Goal: Transaction & Acquisition: Book appointment/travel/reservation

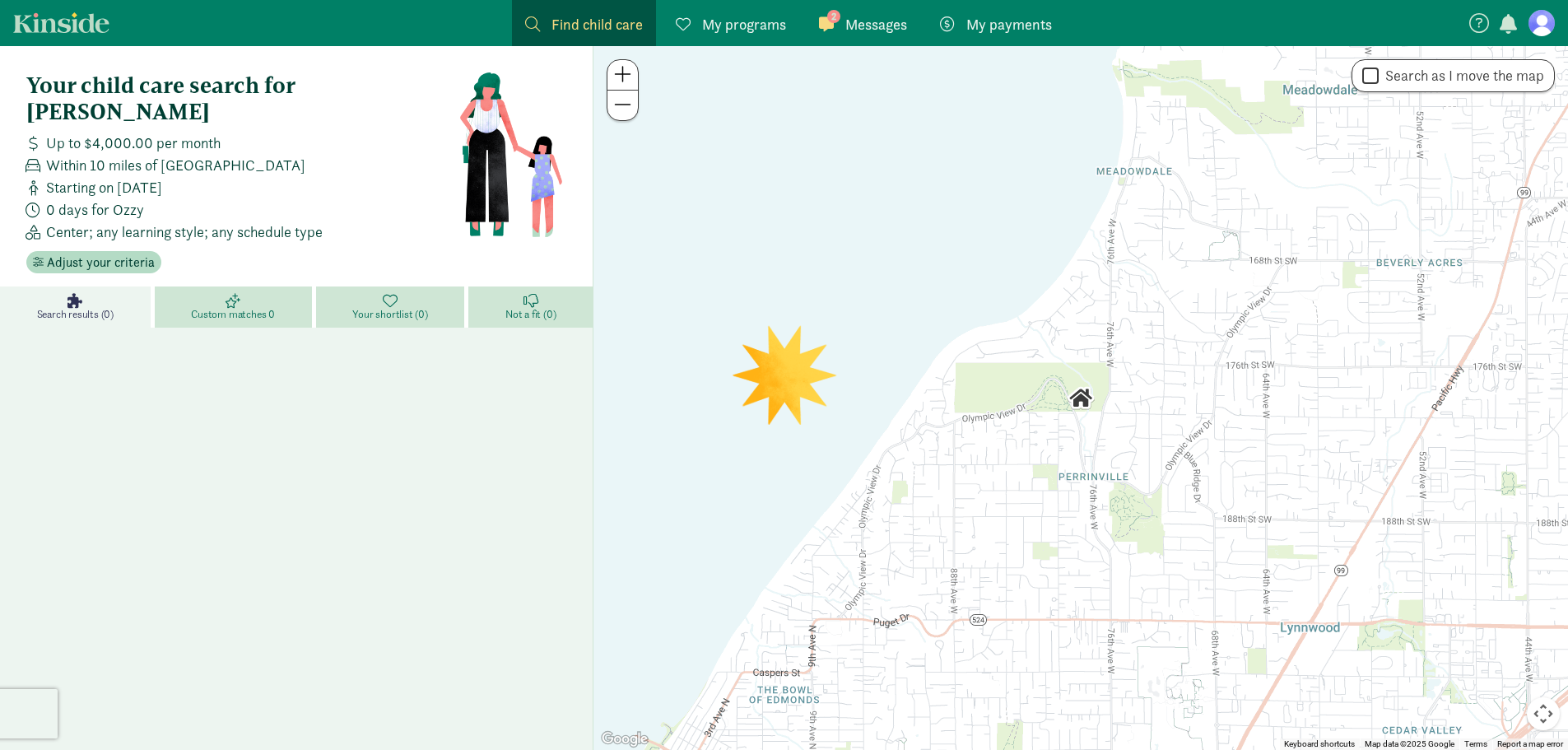
click at [867, 40] on link "2 Messages Messages" at bounding box center [863, 23] width 115 height 46
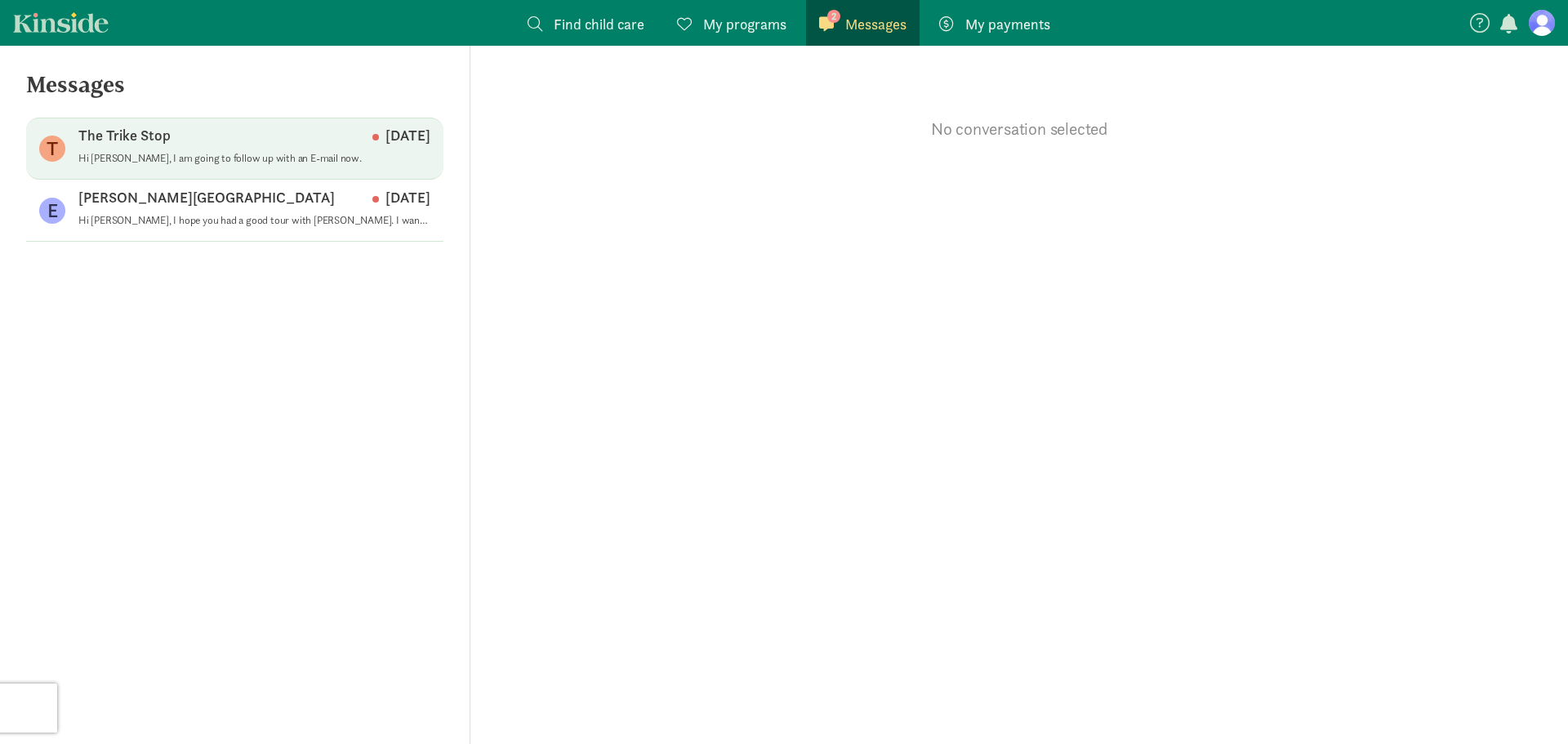
click at [213, 149] on div "The Trike Stop [DATE]" at bounding box center [254, 139] width 352 height 26
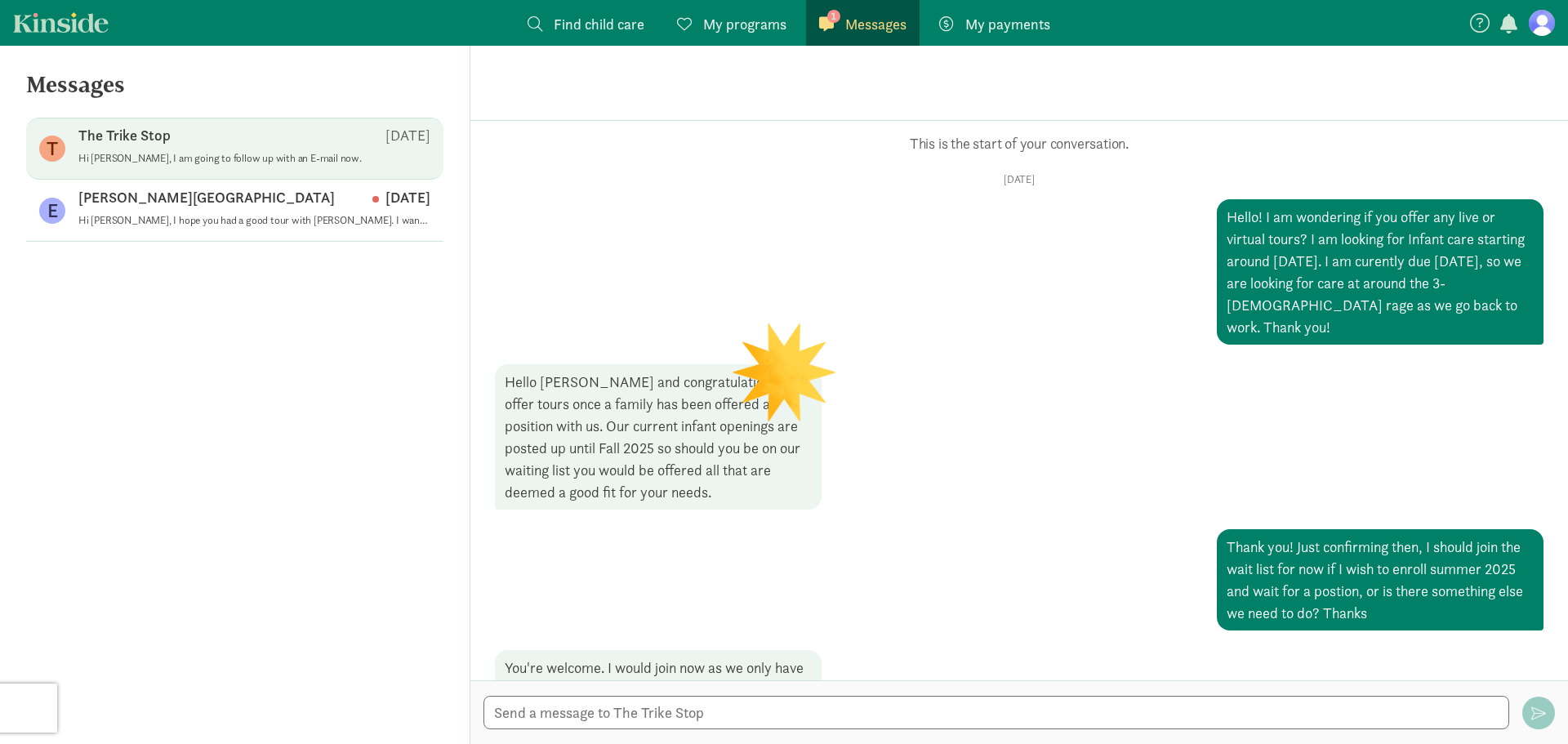
scroll to position [586, 0]
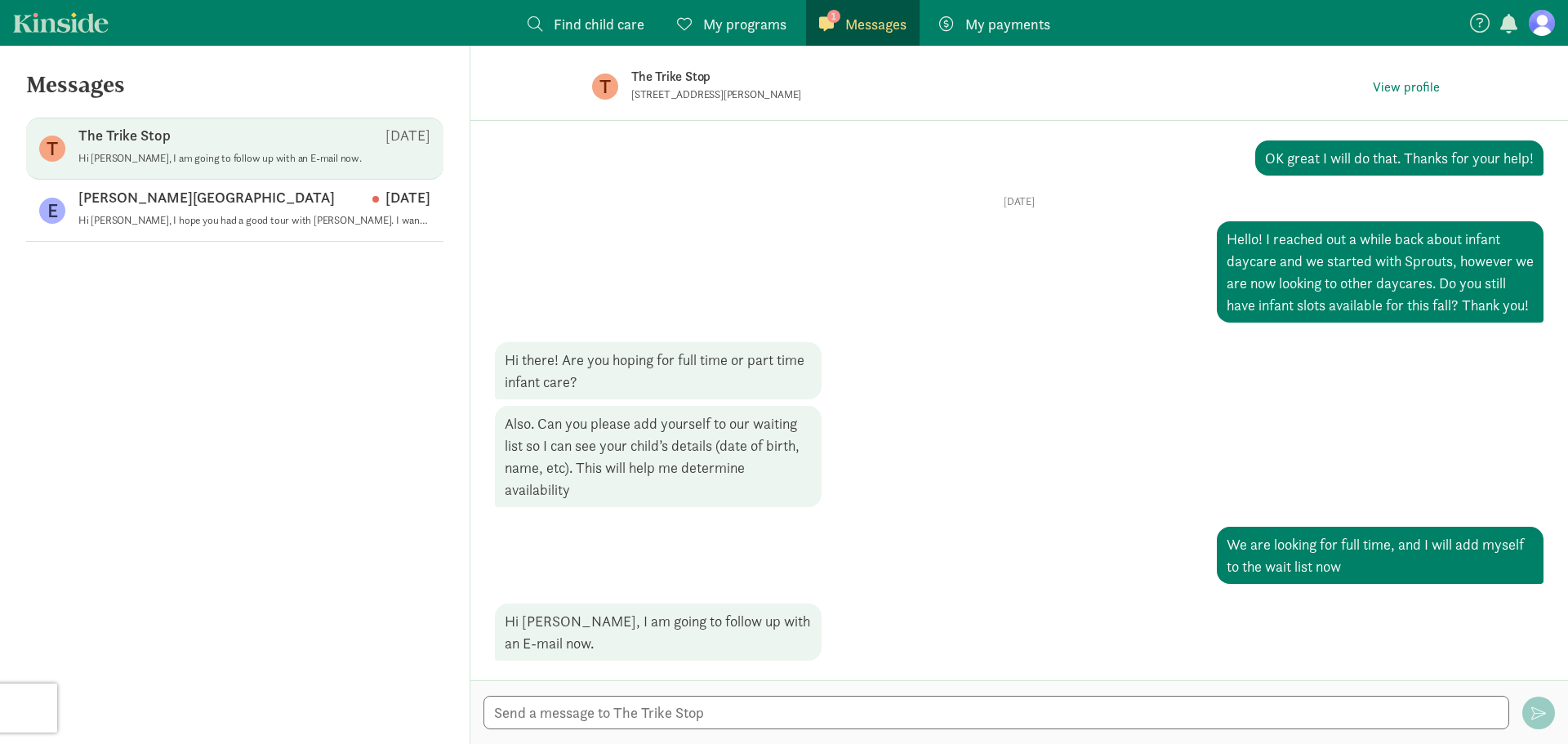
click at [999, 25] on span "My payments" at bounding box center [1007, 24] width 85 height 22
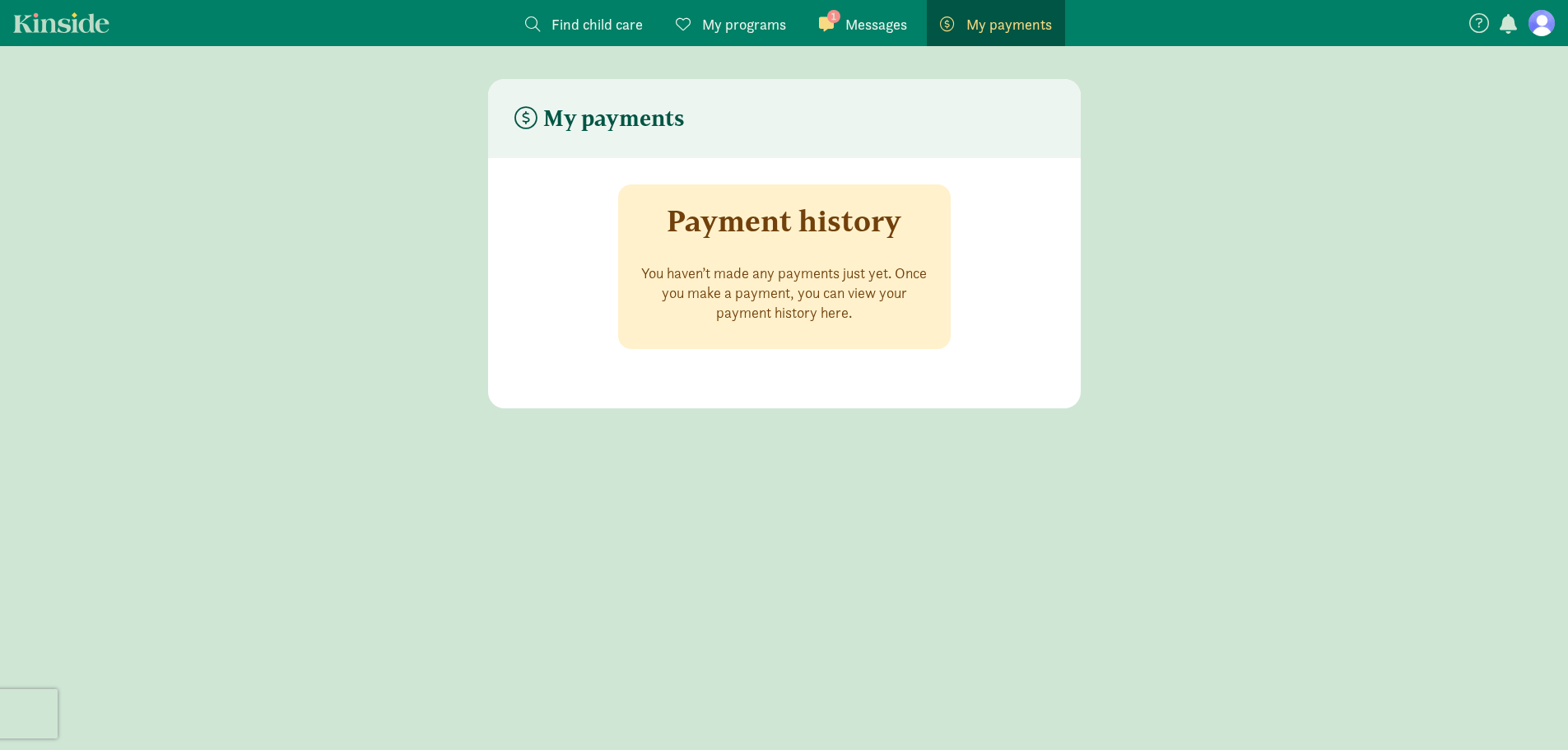
click at [756, 26] on span "My programs" at bounding box center [743, 24] width 84 height 22
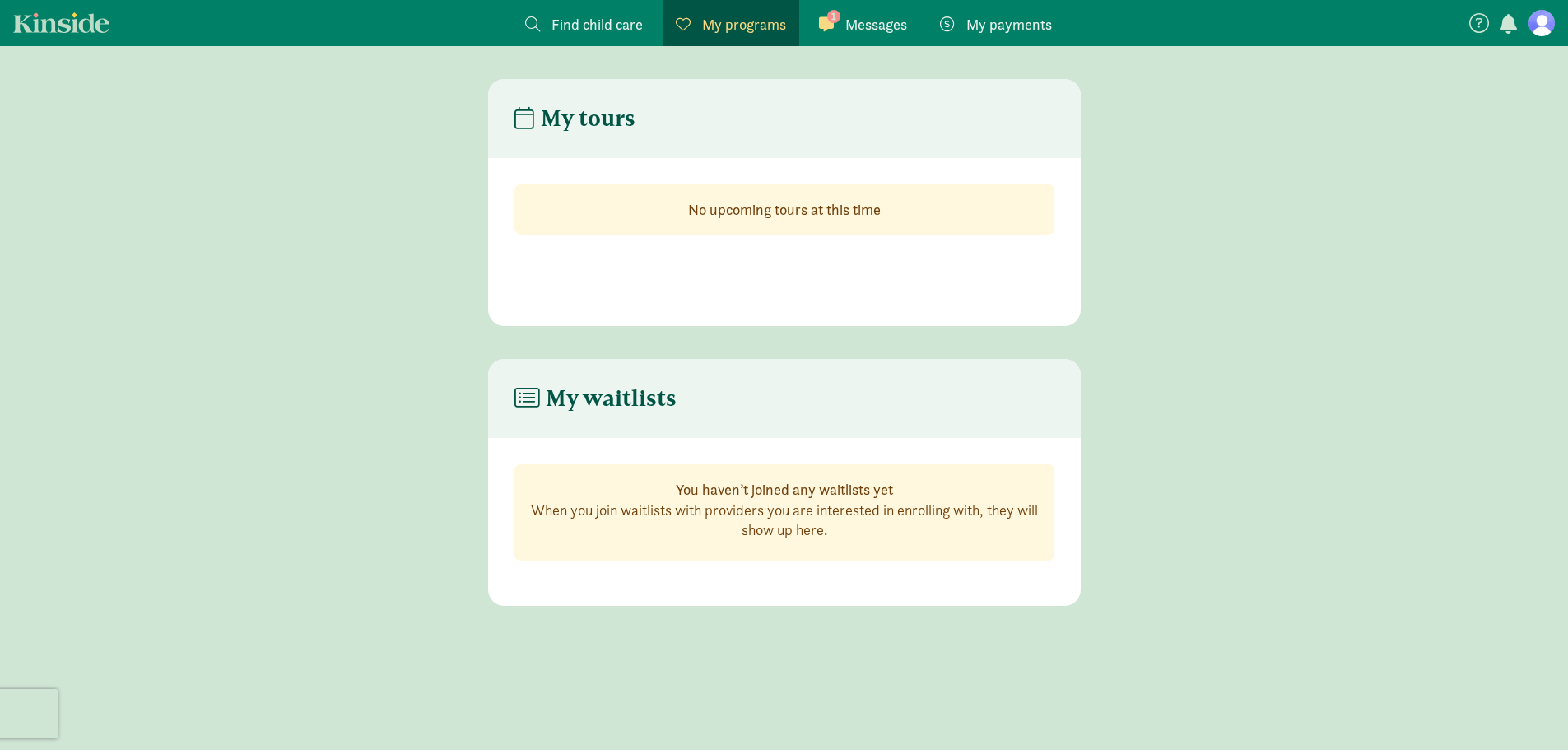
click at [889, 30] on span "Messages" at bounding box center [876, 24] width 62 height 22
click at [584, 25] on span "Find child care" at bounding box center [596, 24] width 91 height 22
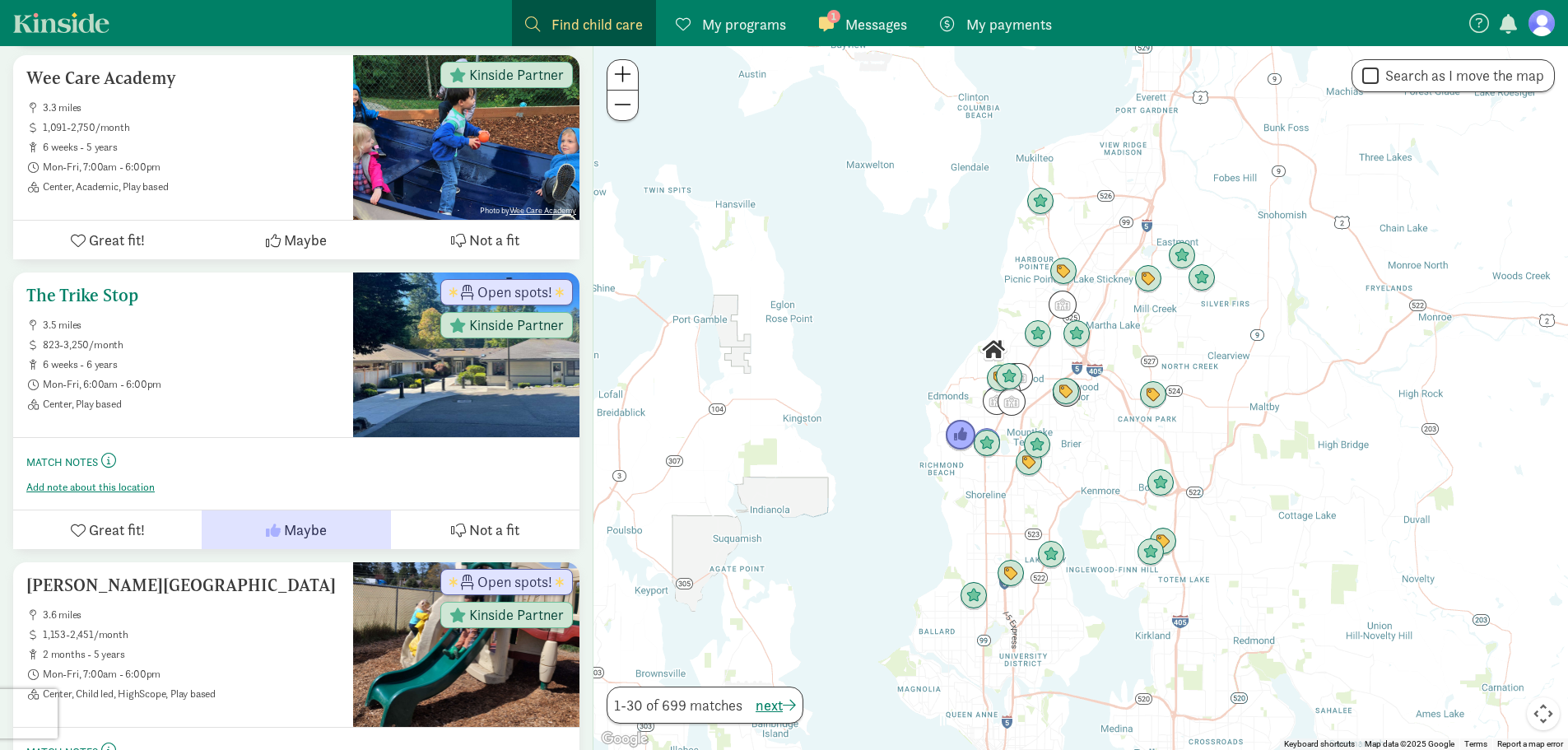
scroll to position [3870, 0]
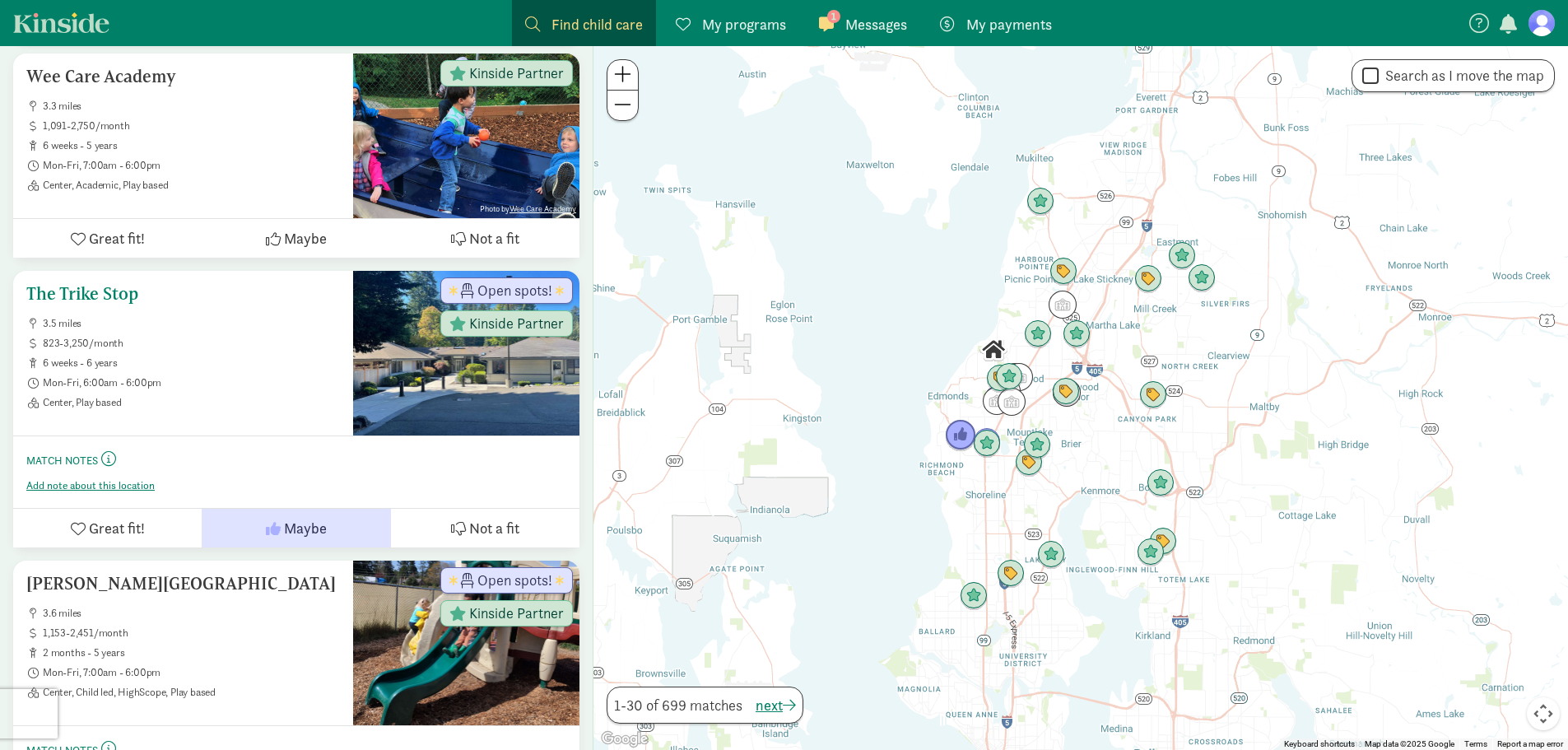
click at [88, 284] on h5 "The Trike Stop" at bounding box center [183, 294] width 313 height 19
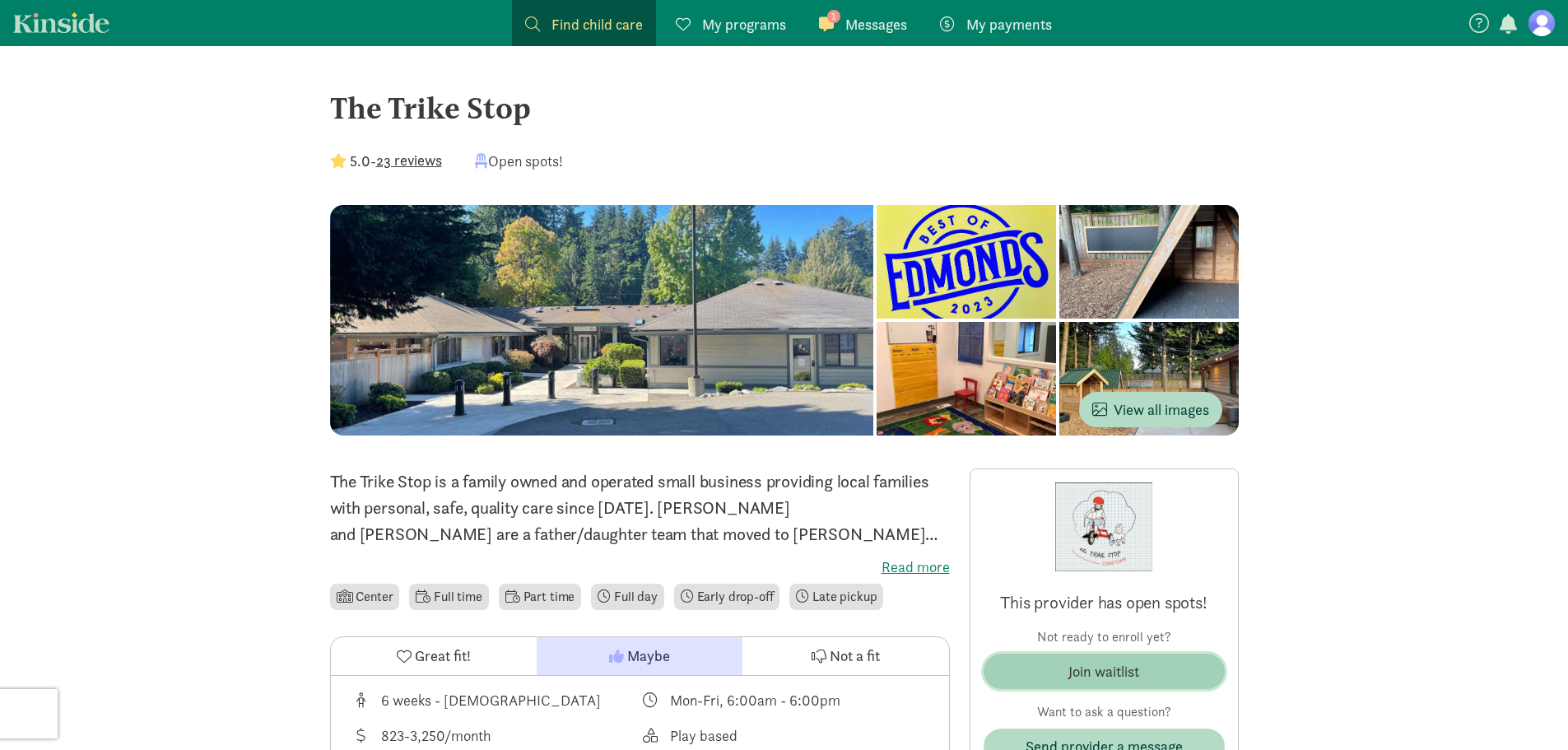
click at [1071, 657] on button "Join waitlist" at bounding box center [1104, 671] width 241 height 35
click at [1071, 675] on div "Join waitlist" at bounding box center [1104, 670] width 71 height 22
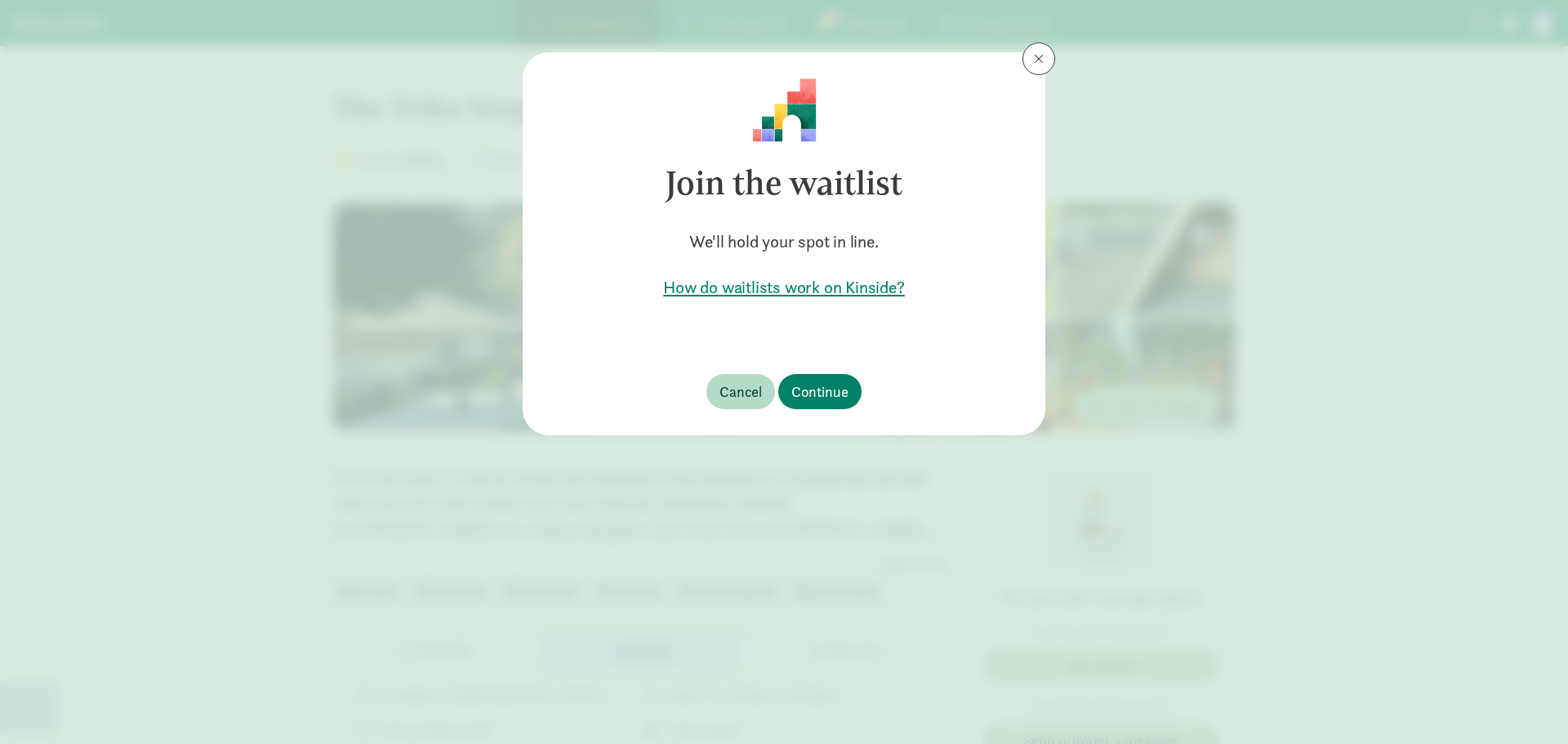
click at [955, 330] on div "Join the waitlist We'll hold your spot in line. How do waitlists work on Kinsid…" at bounding box center [784, 200] width 523 height 295
click at [828, 394] on span "Continue" at bounding box center [819, 391] width 57 height 22
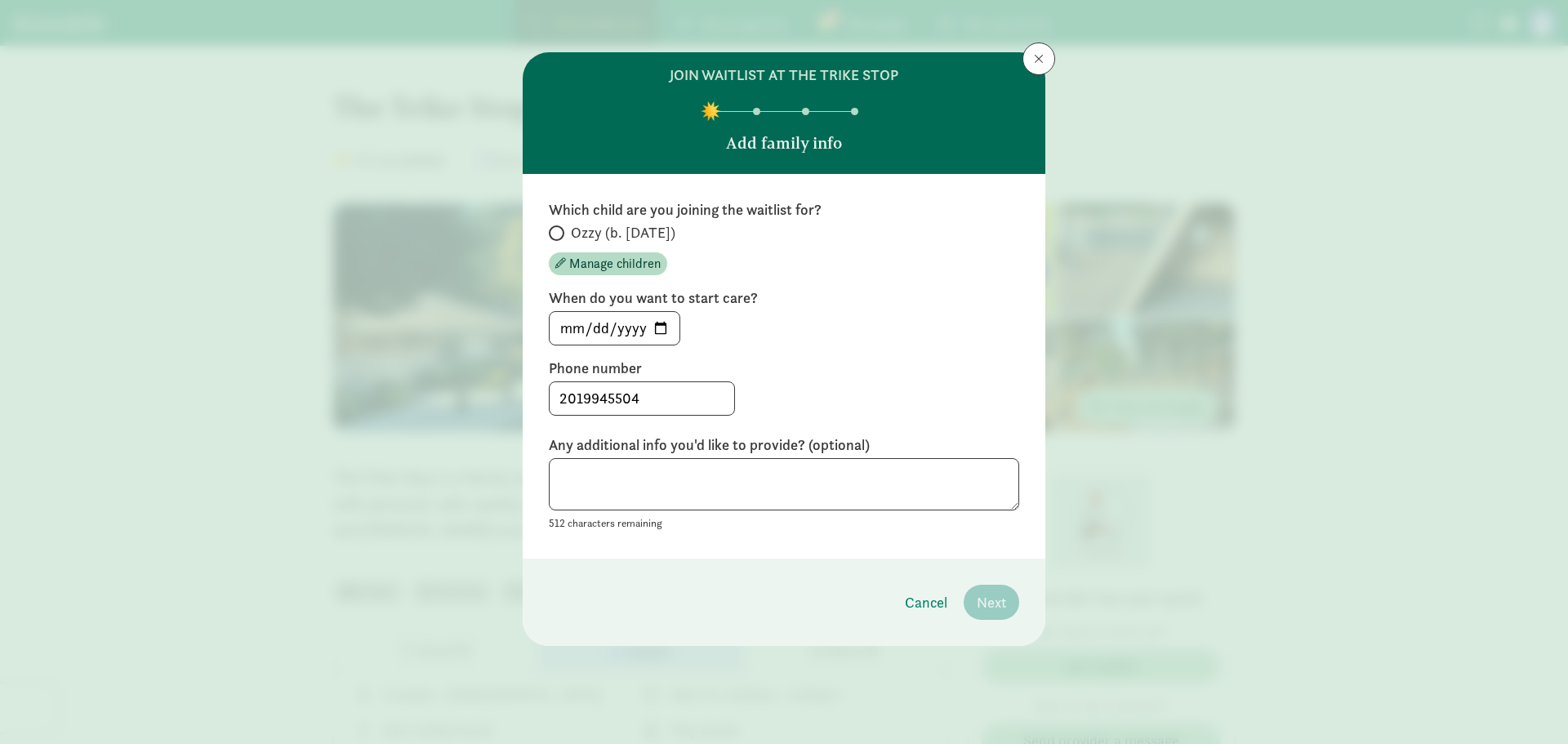
click at [560, 239] on span at bounding box center [556, 233] width 16 height 16
click at [559, 238] on input "Ozzy (b. March 2025)" at bounding box center [554, 233] width 11 height 11
radio input "true"
click at [560, 239] on span at bounding box center [556, 233] width 16 height 16
click at [559, 238] on input "Ozzy (b. March 2025)" at bounding box center [554, 233] width 11 height 11
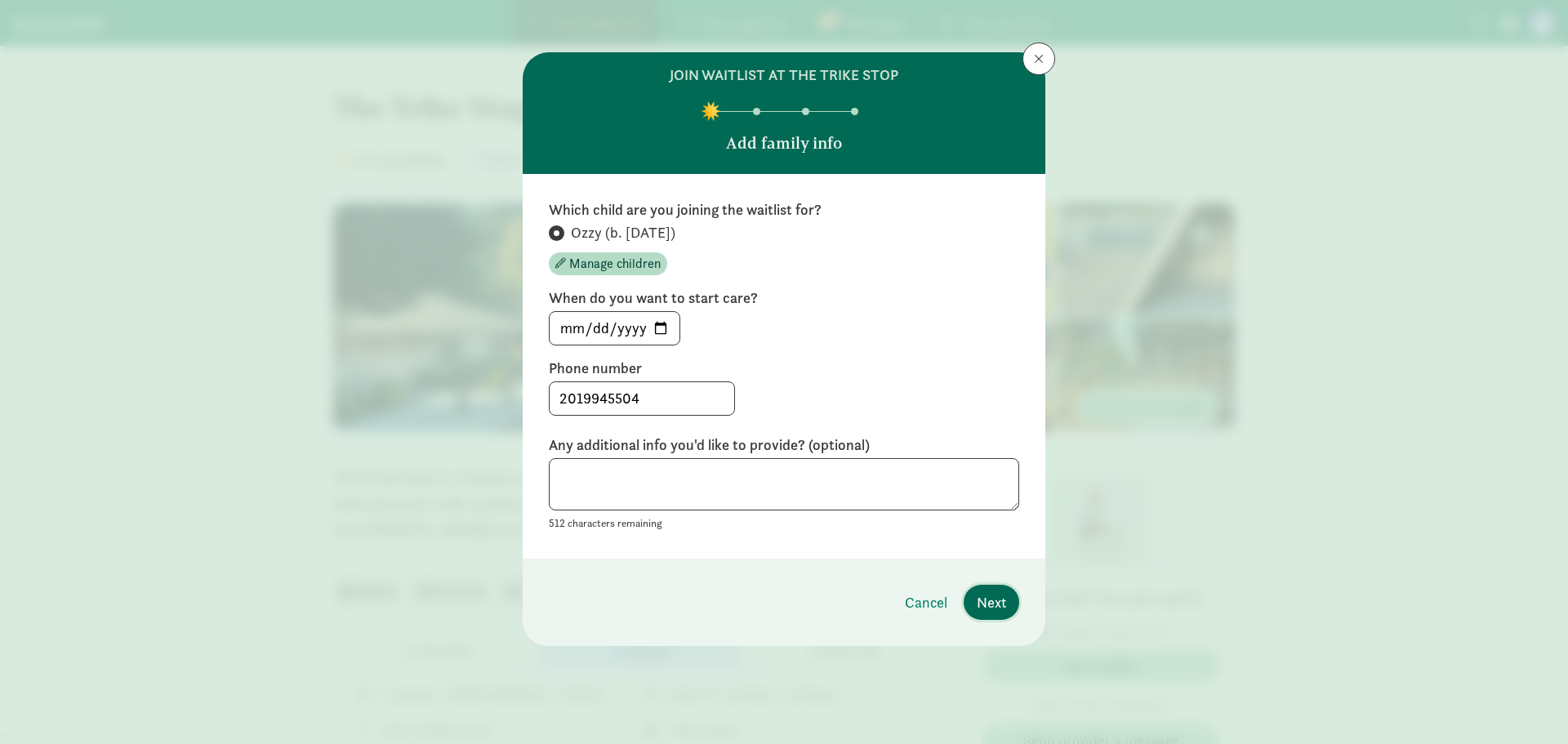
click at [992, 598] on span "Next" at bounding box center [992, 602] width 30 height 22
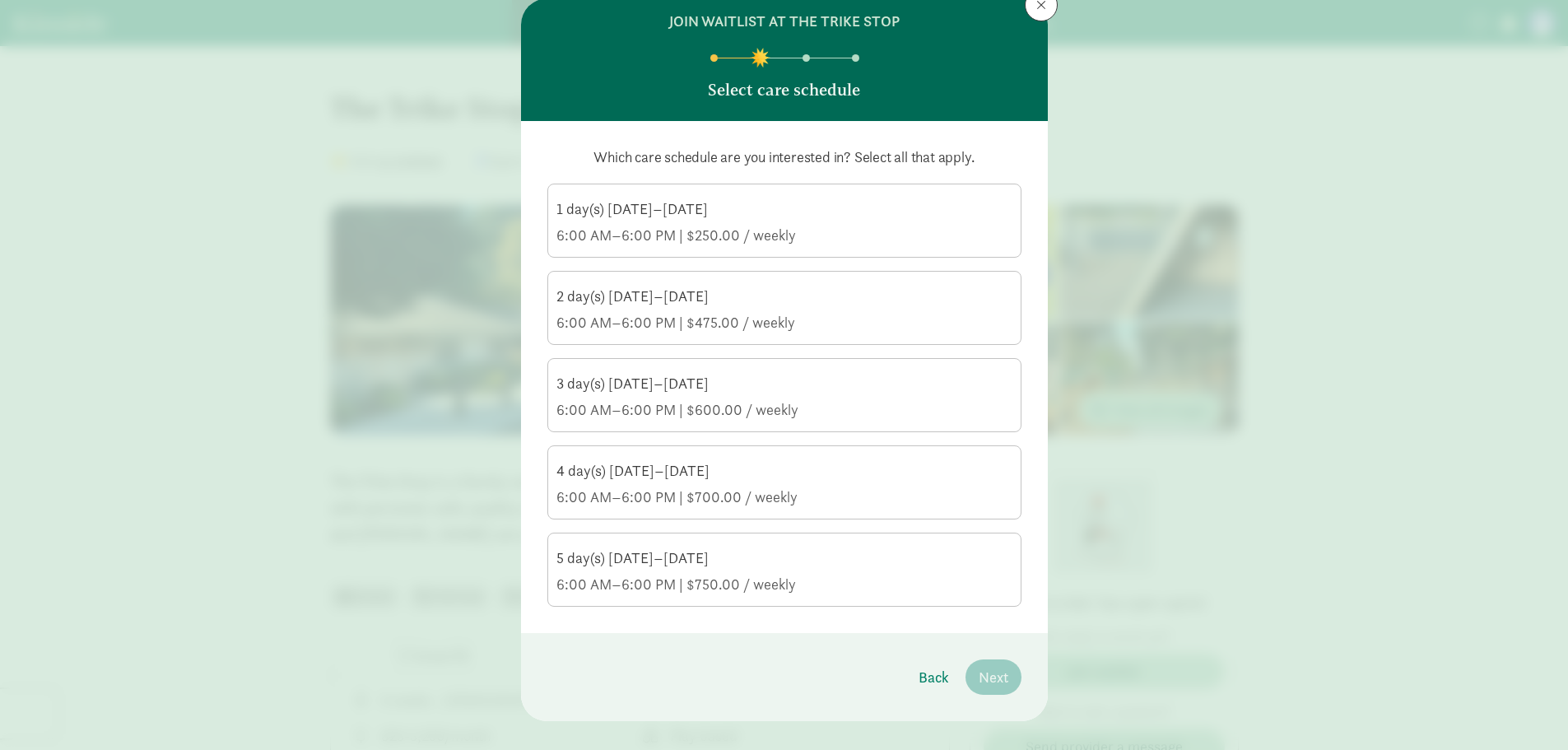
scroll to position [79, 0]
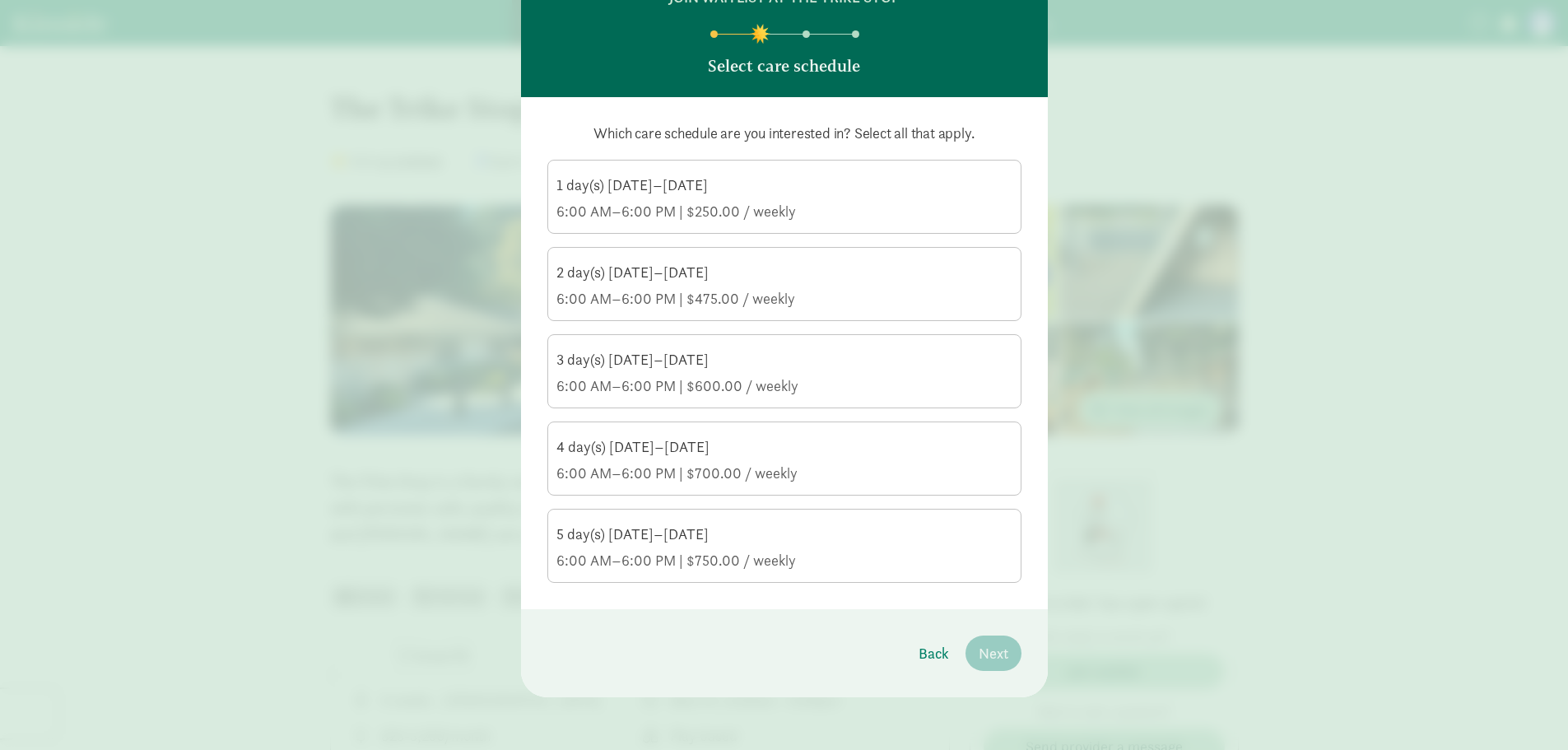
click at [805, 541] on div "5 day(s) Monday–Friday" at bounding box center [784, 534] width 456 height 19
click at [0, 0] on input "5 day(s) Monday–Friday 6:00 AM–6:00 PM | $750.00 / weekly" at bounding box center [0, 0] width 0 height 0
click at [805, 541] on div "5 day(s) Monday–Friday" at bounding box center [784, 534] width 456 height 19
click at [0, 0] on input "5 day(s) Monday–Friday 6:00 AM–6:00 PM | $750.00 / weekly" at bounding box center [0, 0] width 0 height 0
click at [791, 543] on div "5 day(s) Monday–Friday" at bounding box center [784, 534] width 456 height 19
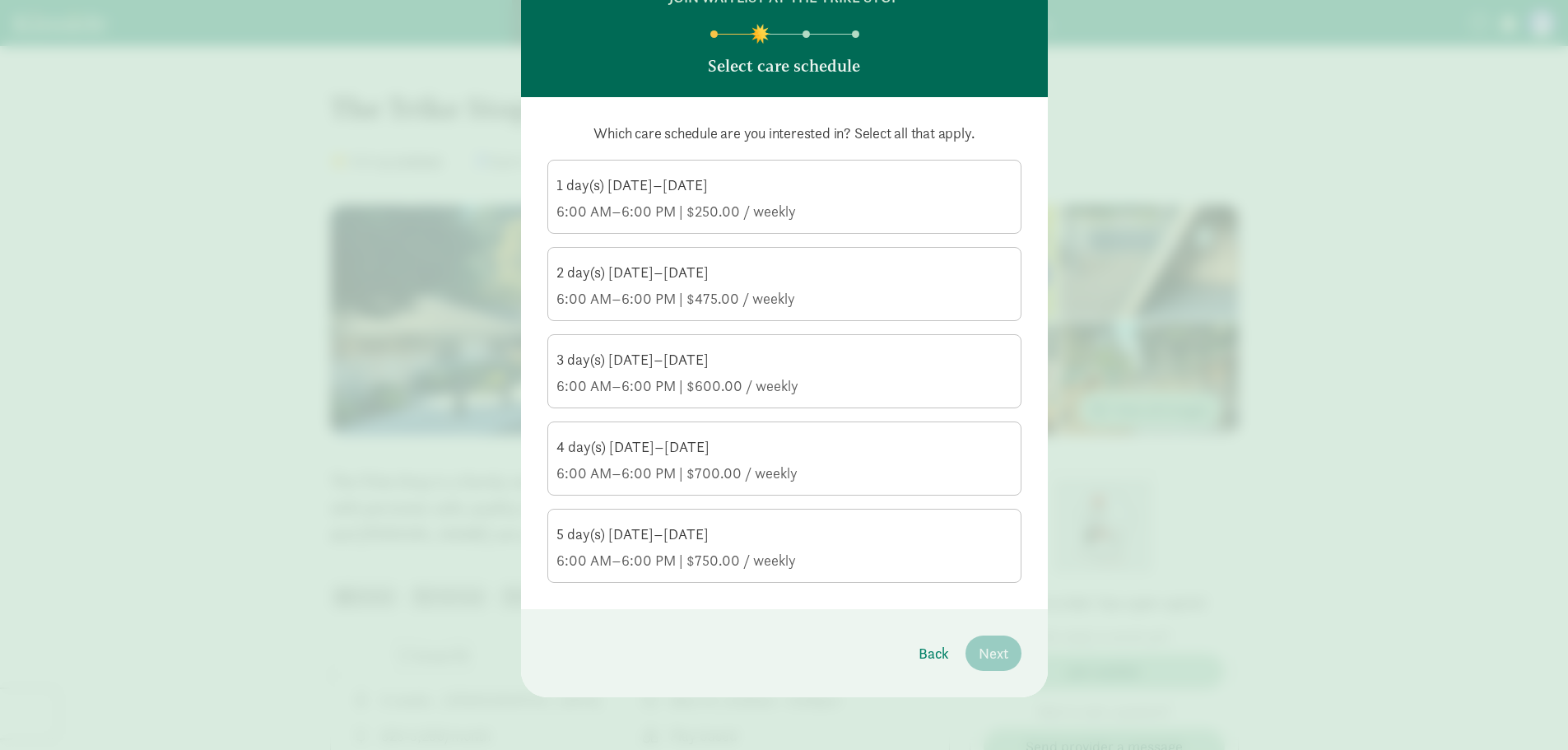
click at [0, 0] on input "5 day(s) Monday–Friday 6:00 AM–6:00 PM | $750.00 / weekly" at bounding box center [0, 0] width 0 height 0
click at [791, 543] on div "5 day(s) Monday–Friday" at bounding box center [784, 534] width 456 height 19
click at [0, 0] on input "5 day(s) Monday–Friday 6:00 AM–6:00 PM | $750.00 / weekly" at bounding box center [0, 0] width 0 height 0
click at [615, 545] on div "5 day(s) Monday–Friday 6:00 AM–6:00 PM | $750.00 / weekly" at bounding box center [784, 548] width 456 height 46
click at [0, 0] on input "5 day(s) Monday–Friday 6:00 AM–6:00 PM | $750.00 / weekly" at bounding box center [0, 0] width 0 height 0
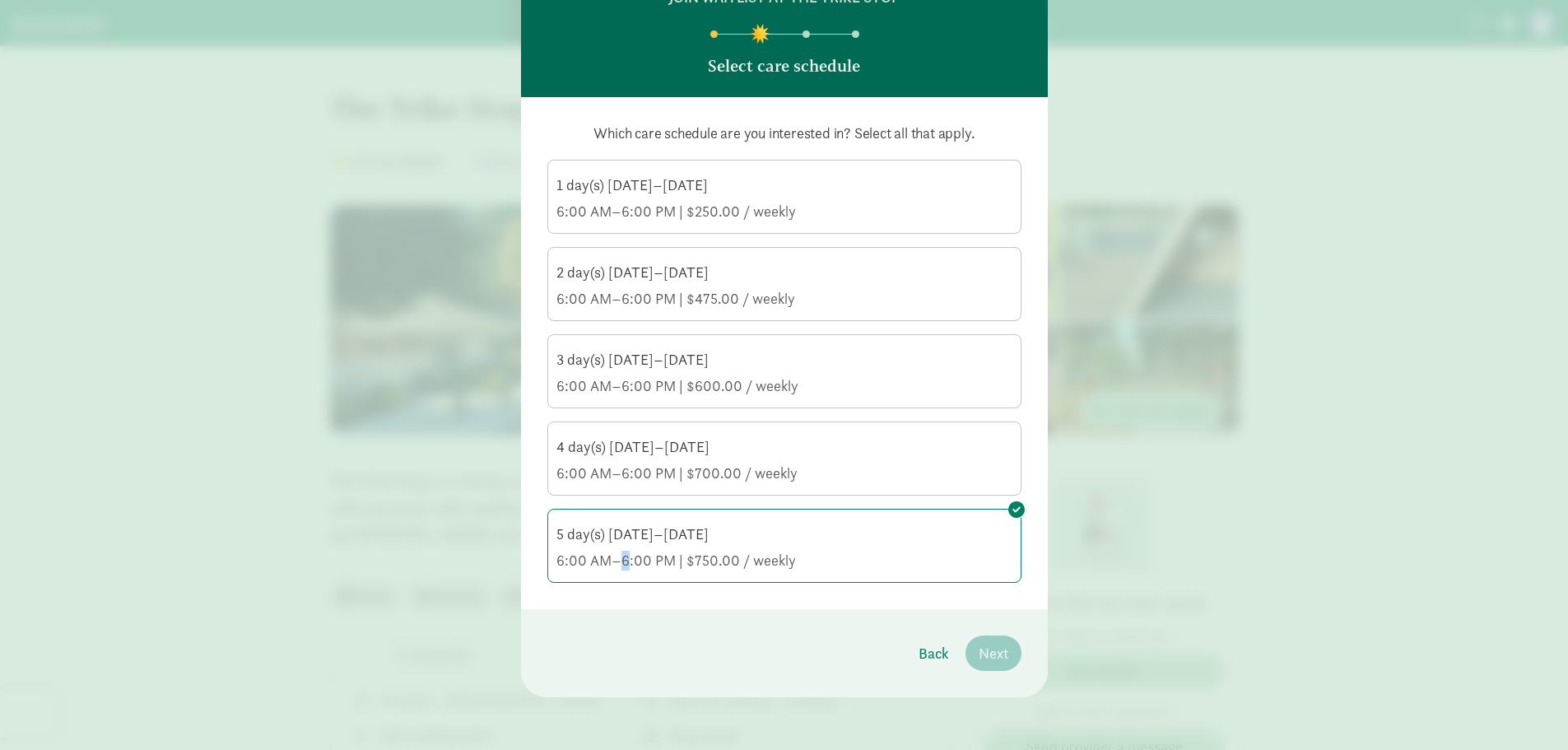
click at [615, 545] on div "5 day(s) Monday–Friday 6:00 AM–6:00 PM | $750.00 / weekly" at bounding box center [784, 548] width 456 height 46
click at [0, 0] on input "5 day(s) Monday–Friday 6:00 AM–6:00 PM | $750.00 / weekly" at bounding box center [0, 0] width 0 height 0
click at [778, 556] on div "6:00 AM–6:00 PM | $750.00 / weekly" at bounding box center [784, 561] width 456 height 19
click at [0, 0] on input "5 day(s) Monday–Friday 6:00 AM–6:00 PM | $750.00 / weekly" at bounding box center [0, 0] width 0 height 0
click at [778, 556] on div "6:00 AM–6:00 PM | $750.00 / weekly" at bounding box center [784, 561] width 456 height 19
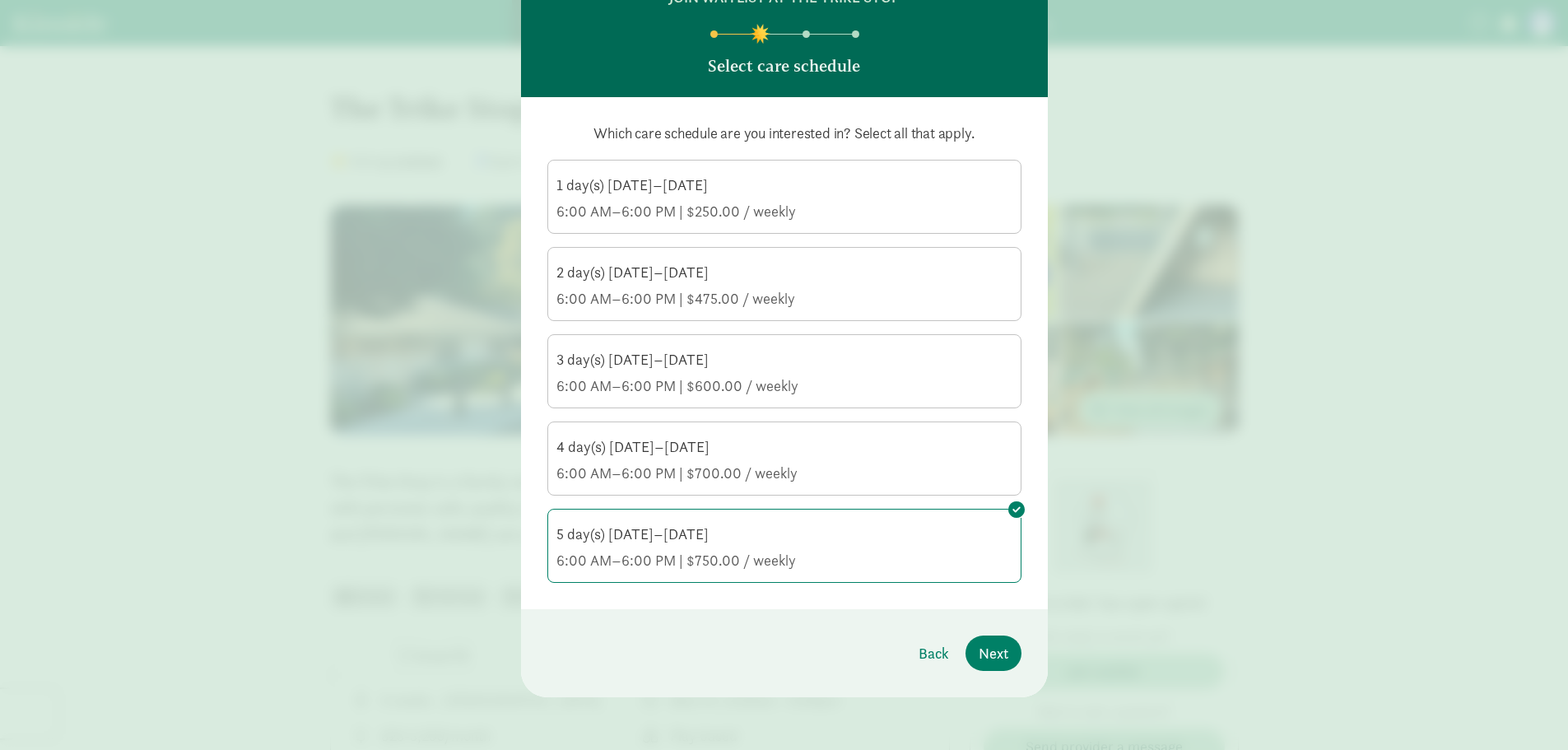
click at [0, 0] on input "5 day(s) Monday–Friday 6:00 AM–6:00 PM | $750.00 / weekly" at bounding box center [0, 0] width 0 height 0
click at [778, 556] on div "6:00 AM–6:00 PM | $750.00 / weekly" at bounding box center [784, 561] width 456 height 19
click at [0, 0] on input "5 day(s) Monday–Friday 6:00 AM–6:00 PM | $750.00 / weekly" at bounding box center [0, 0] width 0 height 0
click at [778, 556] on div "6:00 AM–6:00 PM | $750.00 / weekly" at bounding box center [784, 561] width 456 height 19
click at [0, 0] on input "5 day(s) Monday–Friday 6:00 AM–6:00 PM | $750.00 / weekly" at bounding box center [0, 0] width 0 height 0
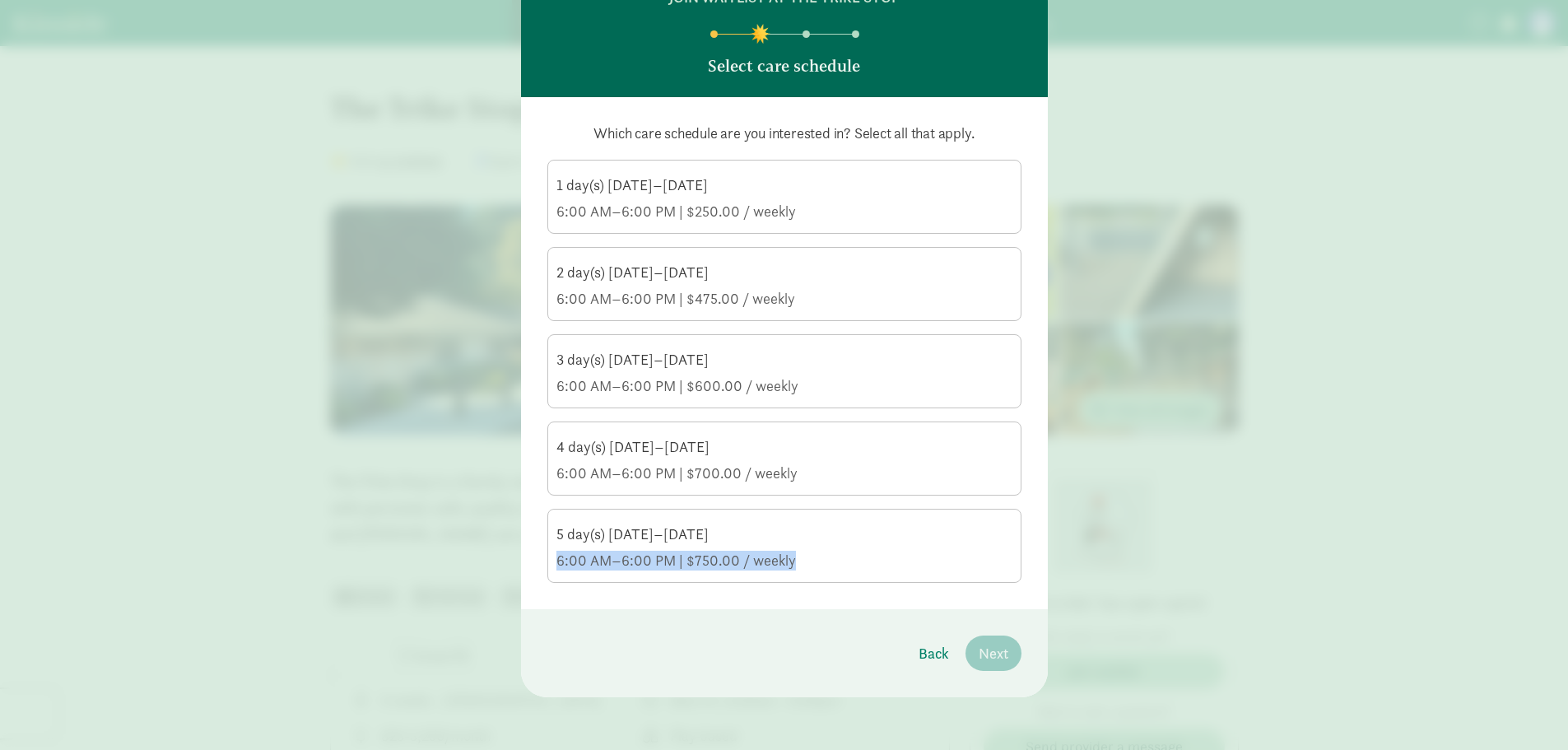
click at [829, 540] on div "5 day(s) Monday–Friday" at bounding box center [784, 534] width 456 height 19
click at [0, 0] on input "5 day(s) Monday–Friday 6:00 AM–6:00 PM | $750.00 / weekly" at bounding box center [0, 0] width 0 height 0
click at [829, 540] on div "5 day(s) Monday–Friday" at bounding box center [784, 534] width 456 height 19
click at [0, 0] on input "5 day(s) Monday–Friday 6:00 AM–6:00 PM | $750.00 / weekly" at bounding box center [0, 0] width 0 height 0
click at [920, 540] on div "5 day(s) Monday–Friday" at bounding box center [784, 534] width 456 height 19
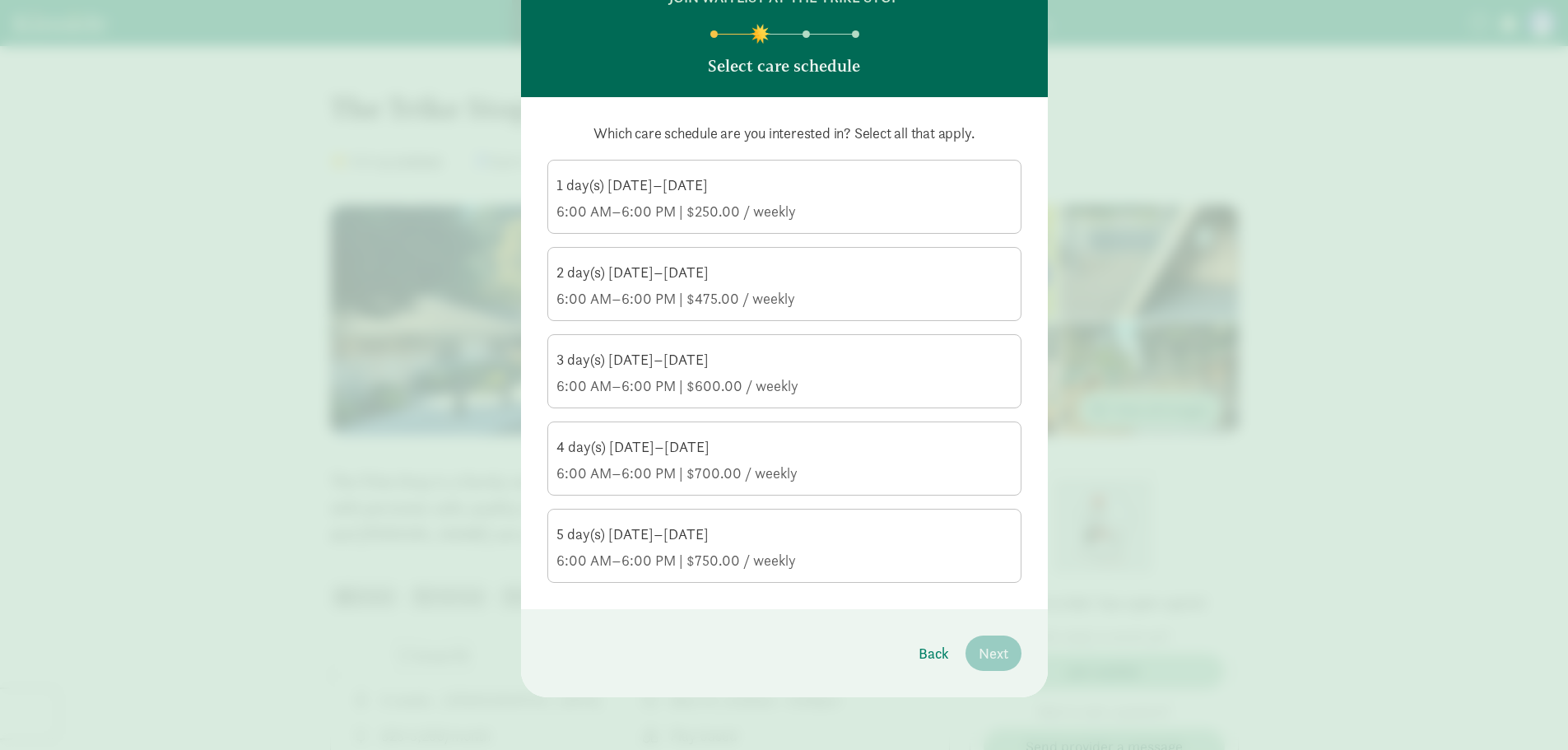
click at [0, 0] on input "5 day(s) Monday–Friday 6:00 AM–6:00 PM | $750.00 / weekly" at bounding box center [0, 0] width 0 height 0
click at [999, 654] on span "Next" at bounding box center [993, 653] width 30 height 22
click at [999, 654] on div "join waitlist at The Trike Stop Select care schedule Which care schedule are yo…" at bounding box center [784, 375] width 1568 height 750
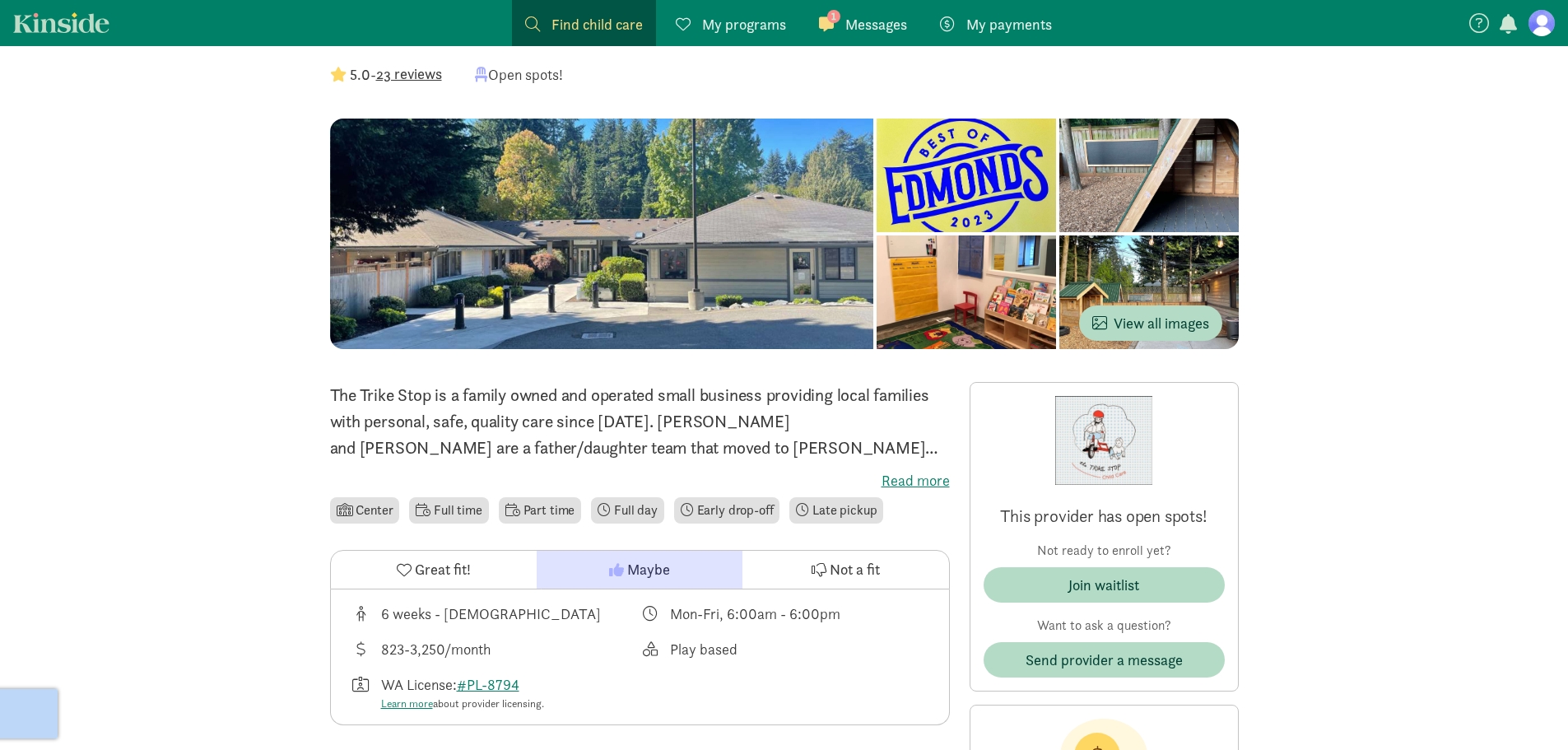
scroll to position [164, 0]
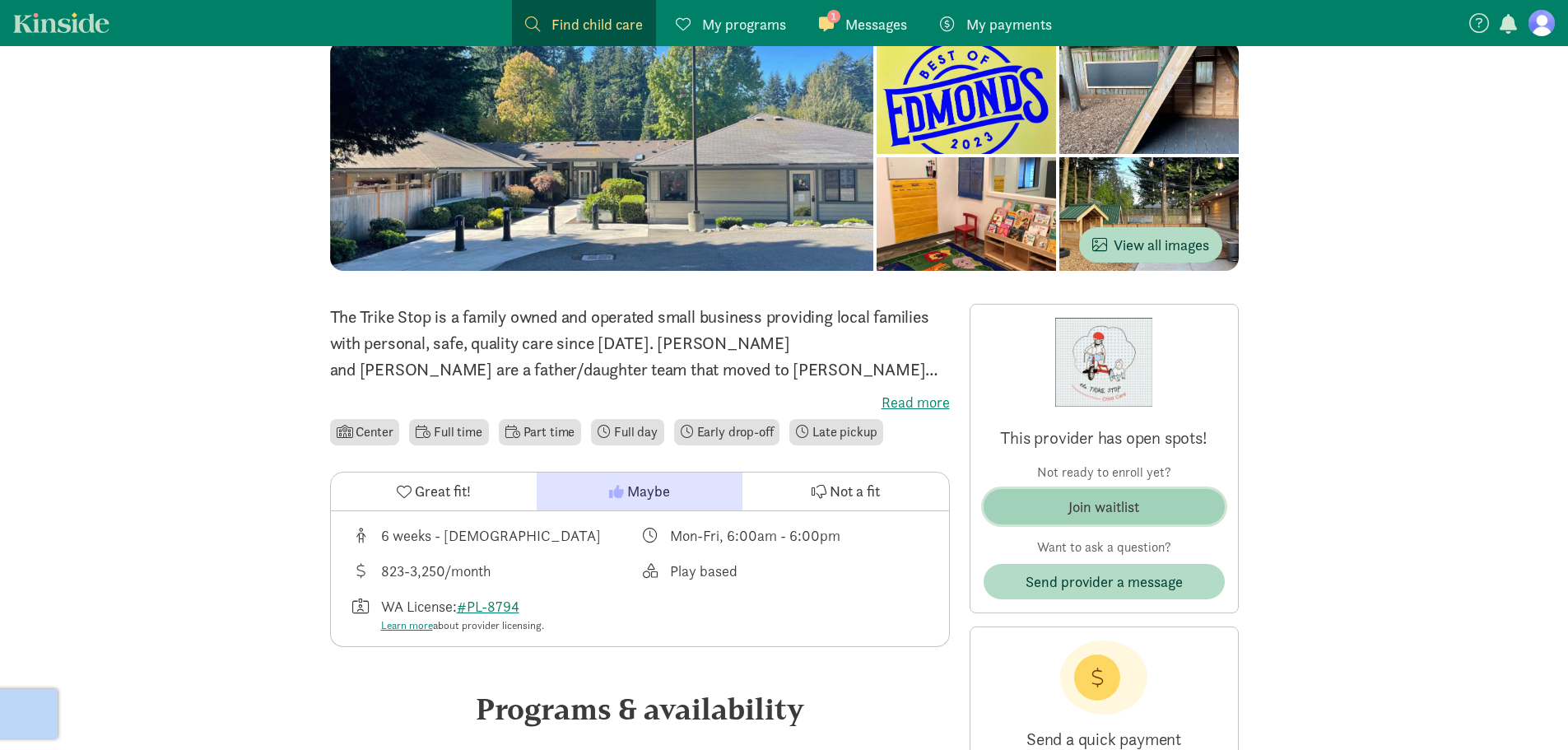
click at [1083, 504] on div "Join waitlist" at bounding box center [1104, 506] width 71 height 22
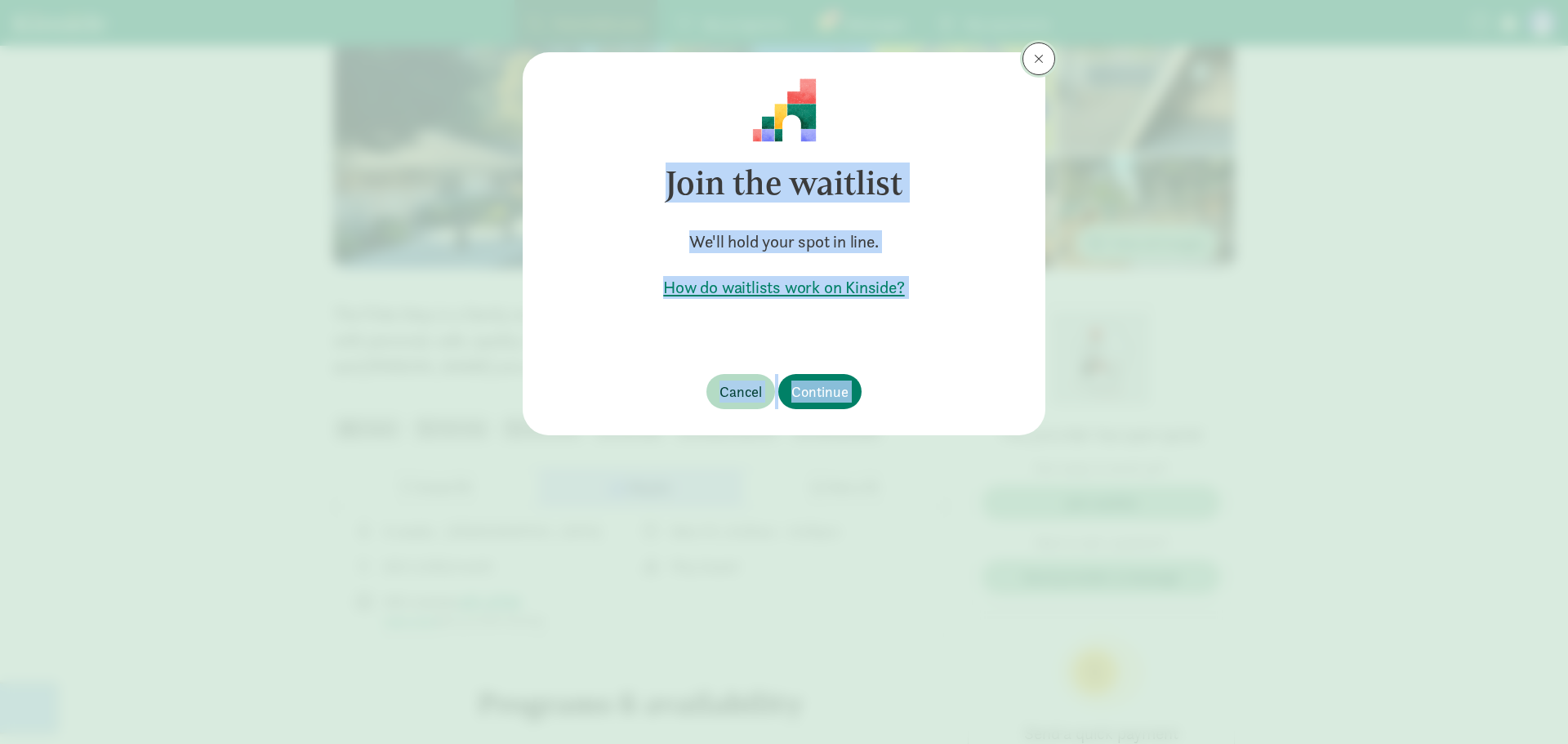
click at [1051, 53] on button at bounding box center [1038, 58] width 32 height 32
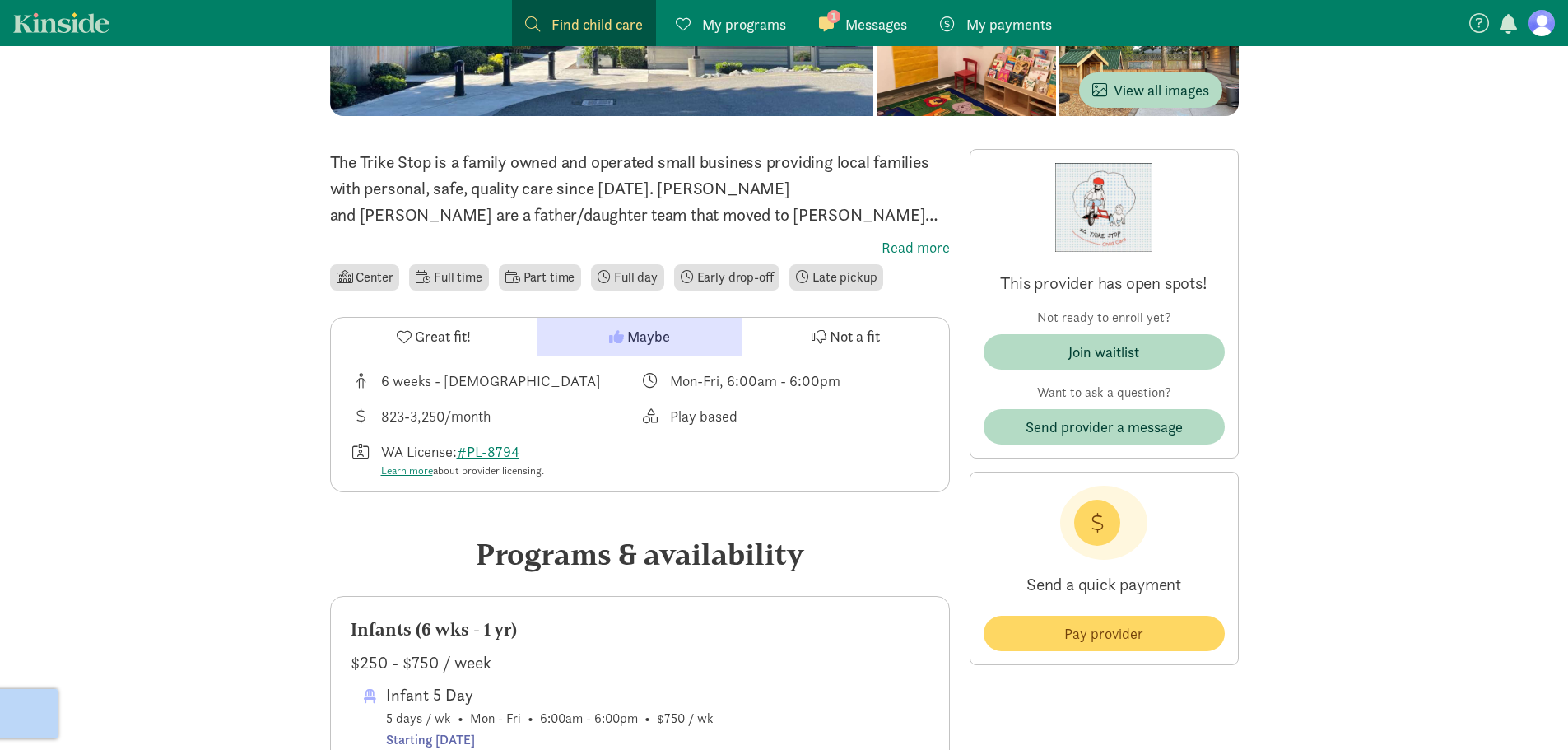
scroll to position [330, 0]
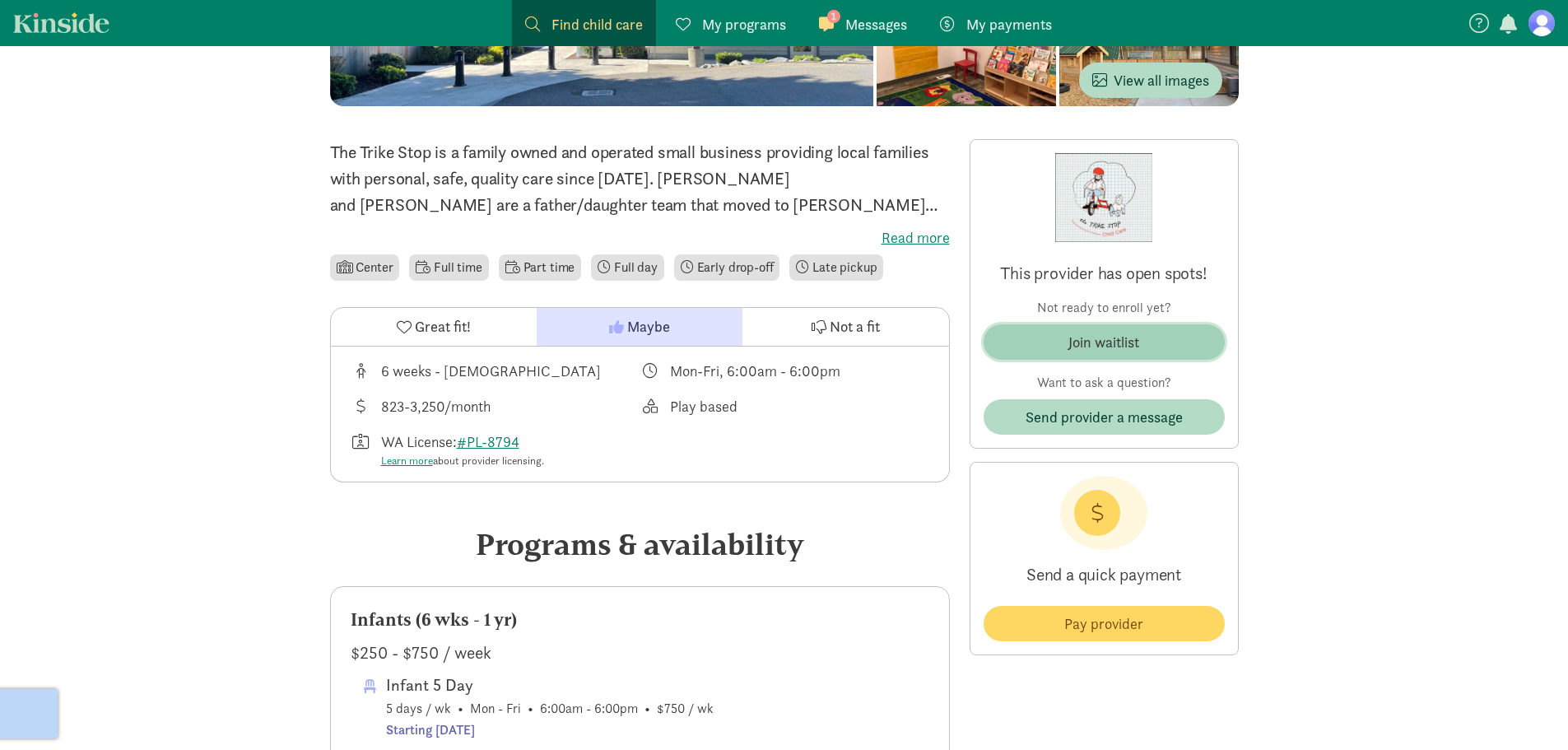
click at [1092, 334] on div "Join waitlist" at bounding box center [1104, 342] width 71 height 22
click at [1083, 345] on div "Join waitlist" at bounding box center [1104, 342] width 71 height 22
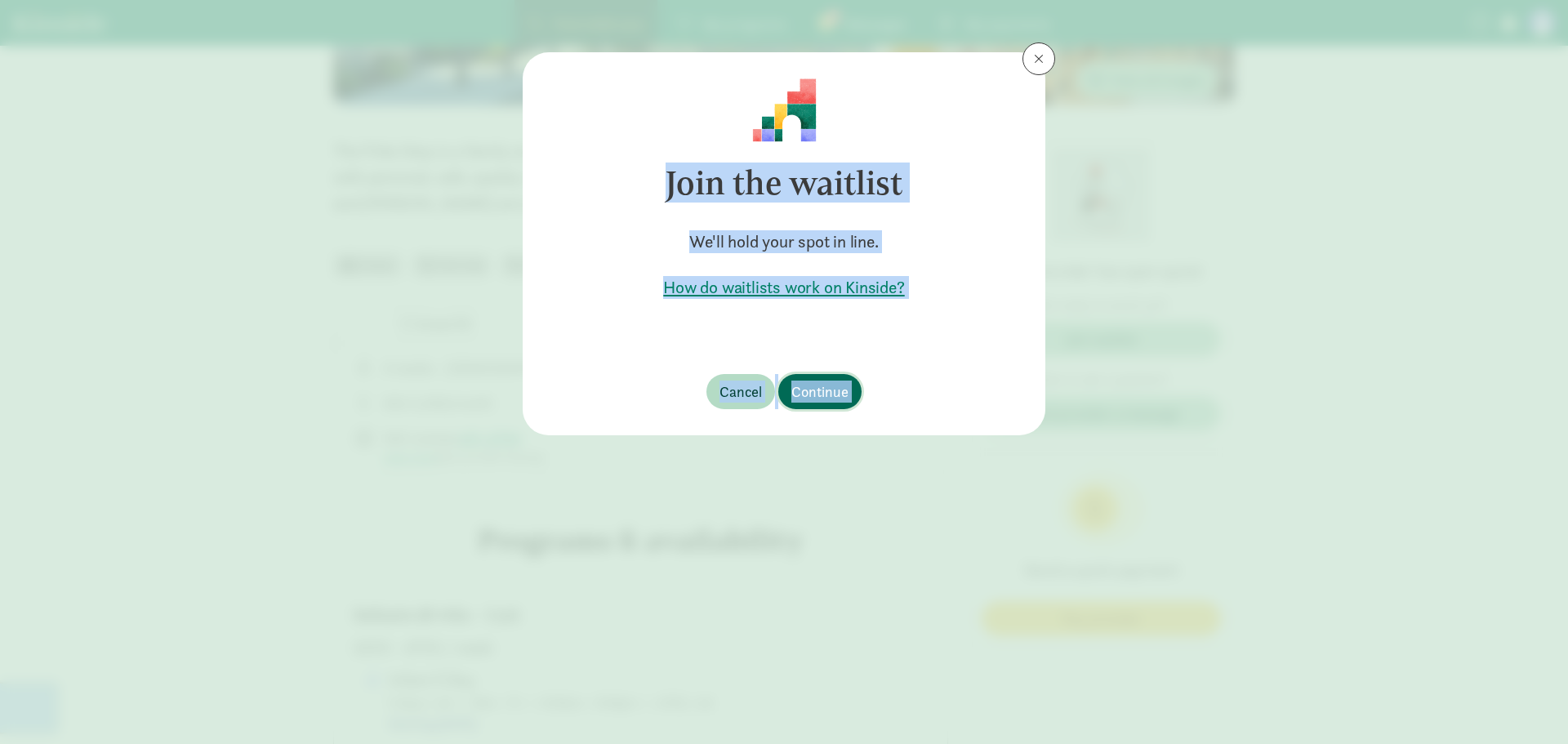
click at [810, 400] on span "Continue" at bounding box center [819, 391] width 57 height 22
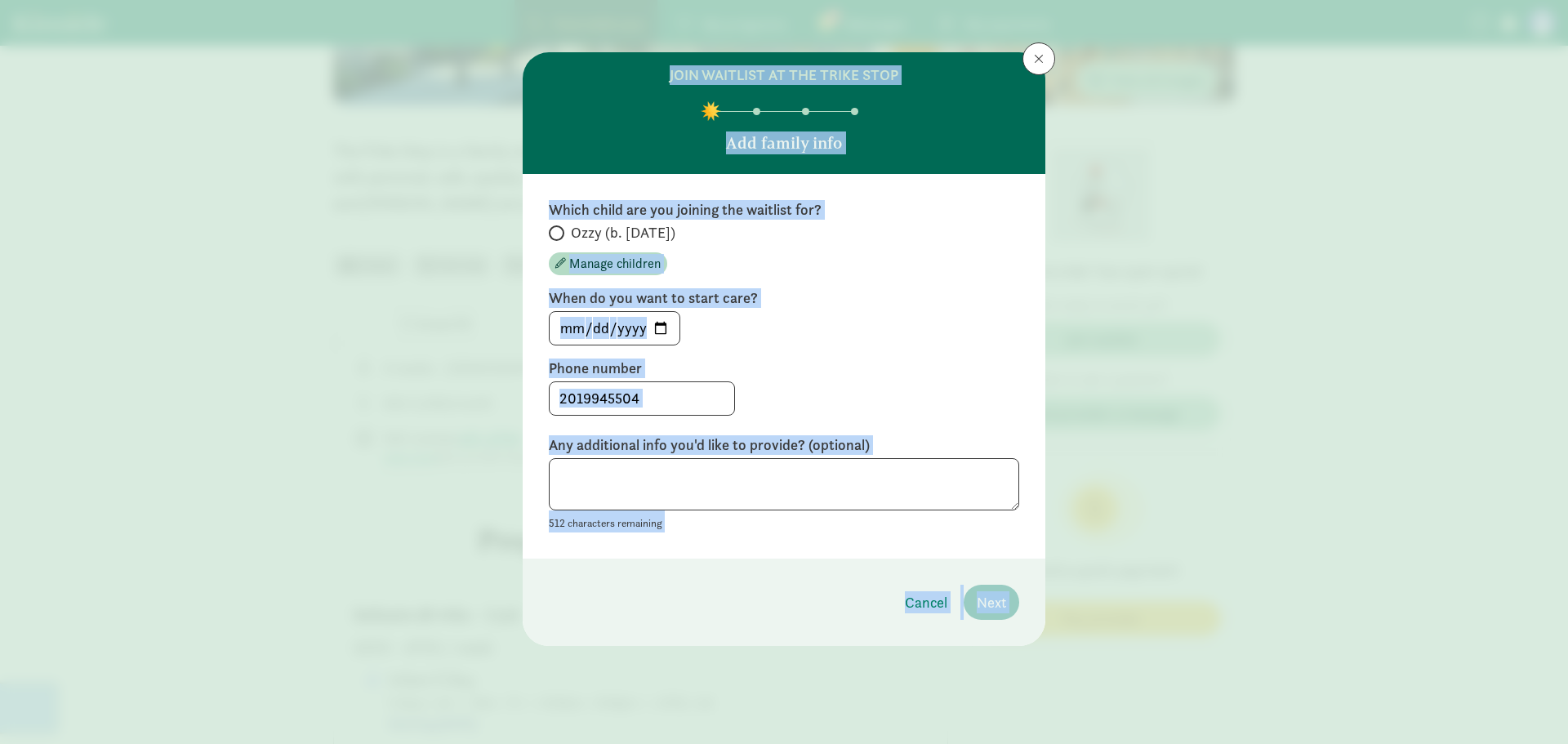
click at [560, 230] on span at bounding box center [556, 233] width 16 height 16
click at [559, 230] on input "Ozzy (b. March 2025)" at bounding box center [554, 233] width 11 height 11
radio input "true"
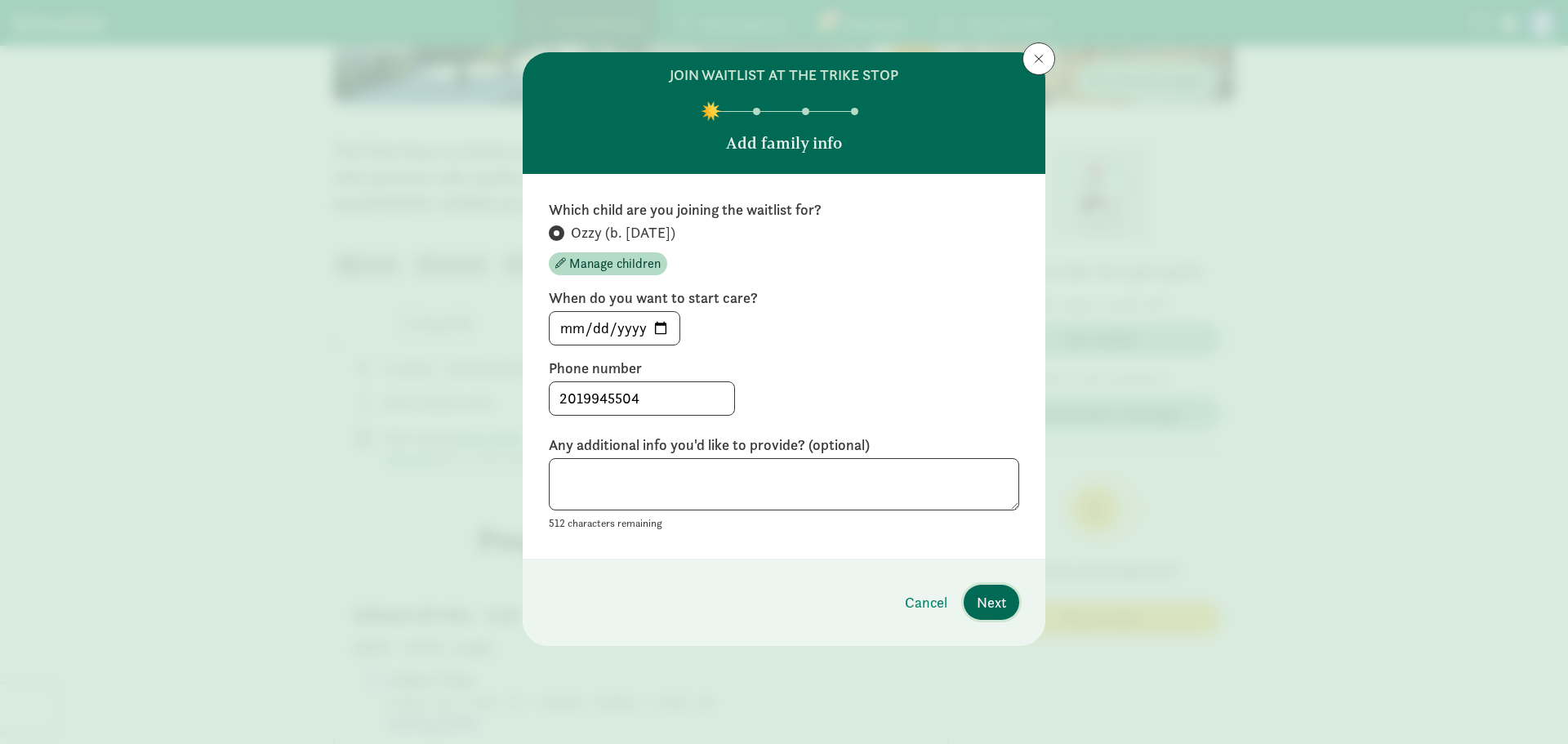
click at [986, 597] on span "Next" at bounding box center [992, 602] width 30 height 22
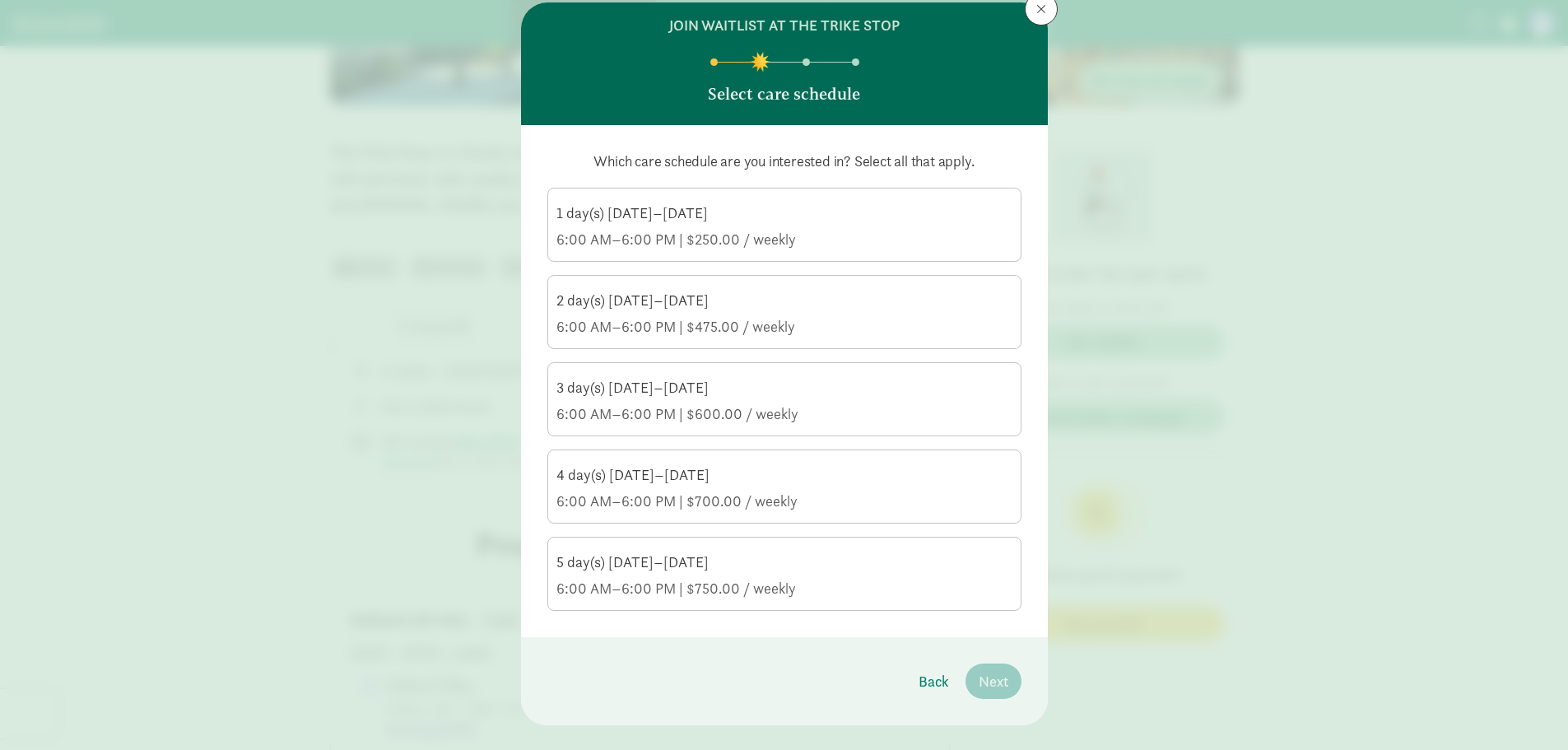
scroll to position [79, 0]
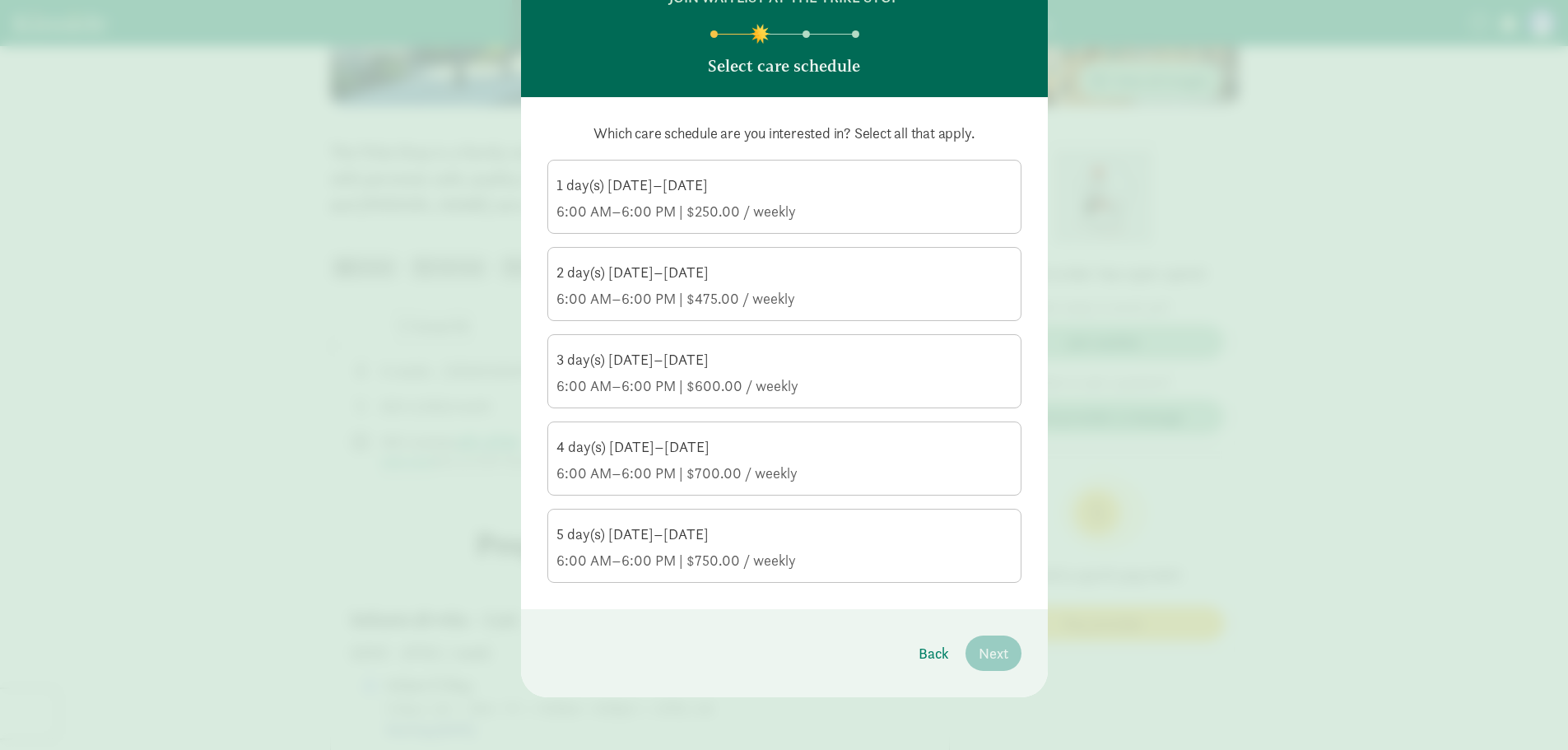
click at [758, 527] on div "5 day(s) Monday–Friday" at bounding box center [784, 534] width 456 height 19
click at [0, 0] on input "5 day(s) Monday–Friday 6:00 AM–6:00 PM | $750.00 / weekly" at bounding box center [0, 0] width 0 height 0
click at [758, 527] on div "5 day(s) Monday–Friday" at bounding box center [784, 534] width 456 height 19
click at [0, 0] on input "5 day(s) Monday–Friday 6:00 AM–6:00 PM | $750.00 / weekly" at bounding box center [0, 0] width 0 height 0
click at [848, 530] on div "5 day(s) Monday–Friday" at bounding box center [784, 534] width 456 height 19
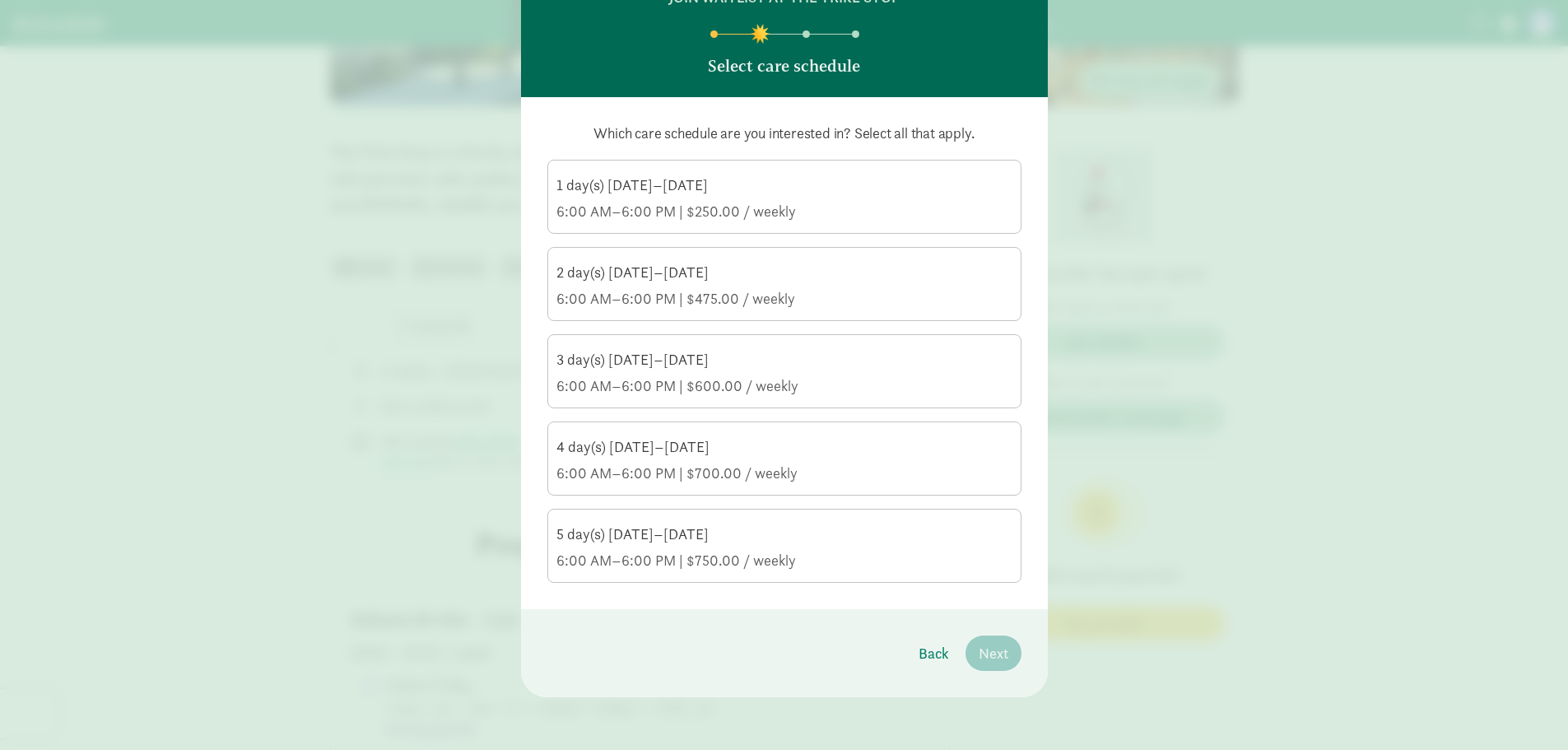
click at [0, 0] on input "5 day(s) Monday–Friday 6:00 AM–6:00 PM | $750.00 / weekly" at bounding box center [0, 0] width 0 height 0
click at [987, 656] on span "Next" at bounding box center [993, 653] width 30 height 22
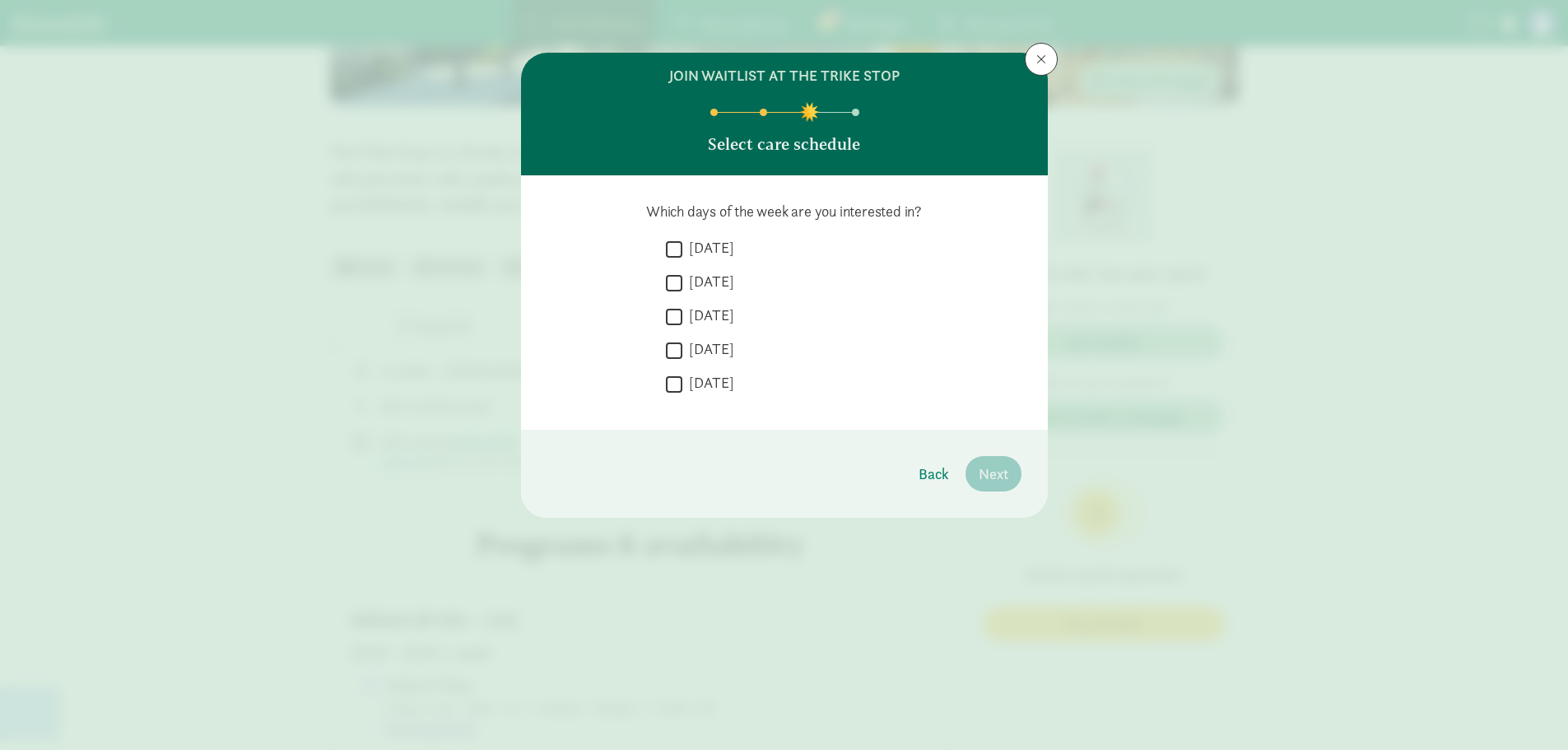
click at [987, 656] on div "join waitlist at The Trike Stop Select care schedule Which days of the week are…" at bounding box center [784, 375] width 1568 height 750
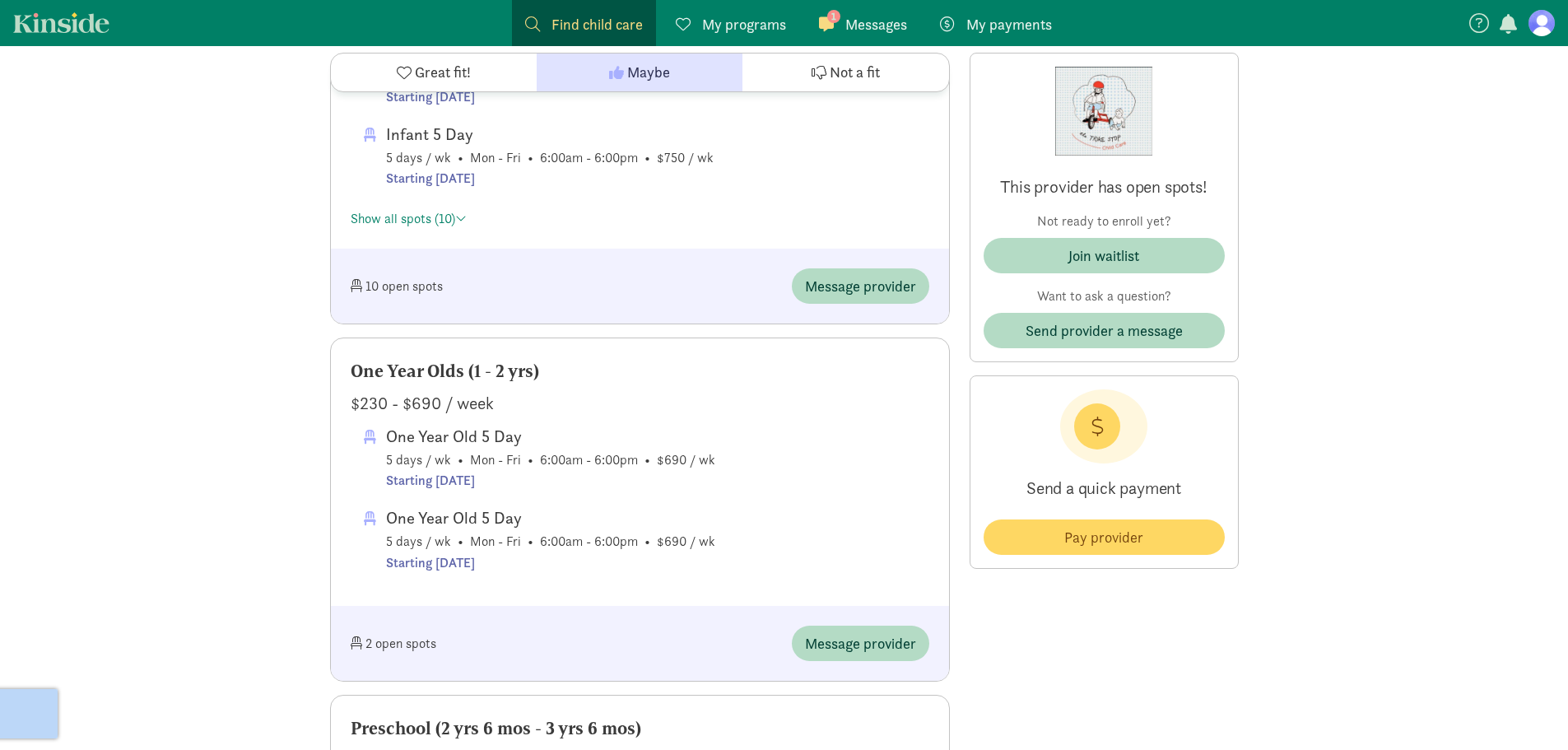
scroll to position [905, 0]
